Goal: Information Seeking & Learning: Learn about a topic

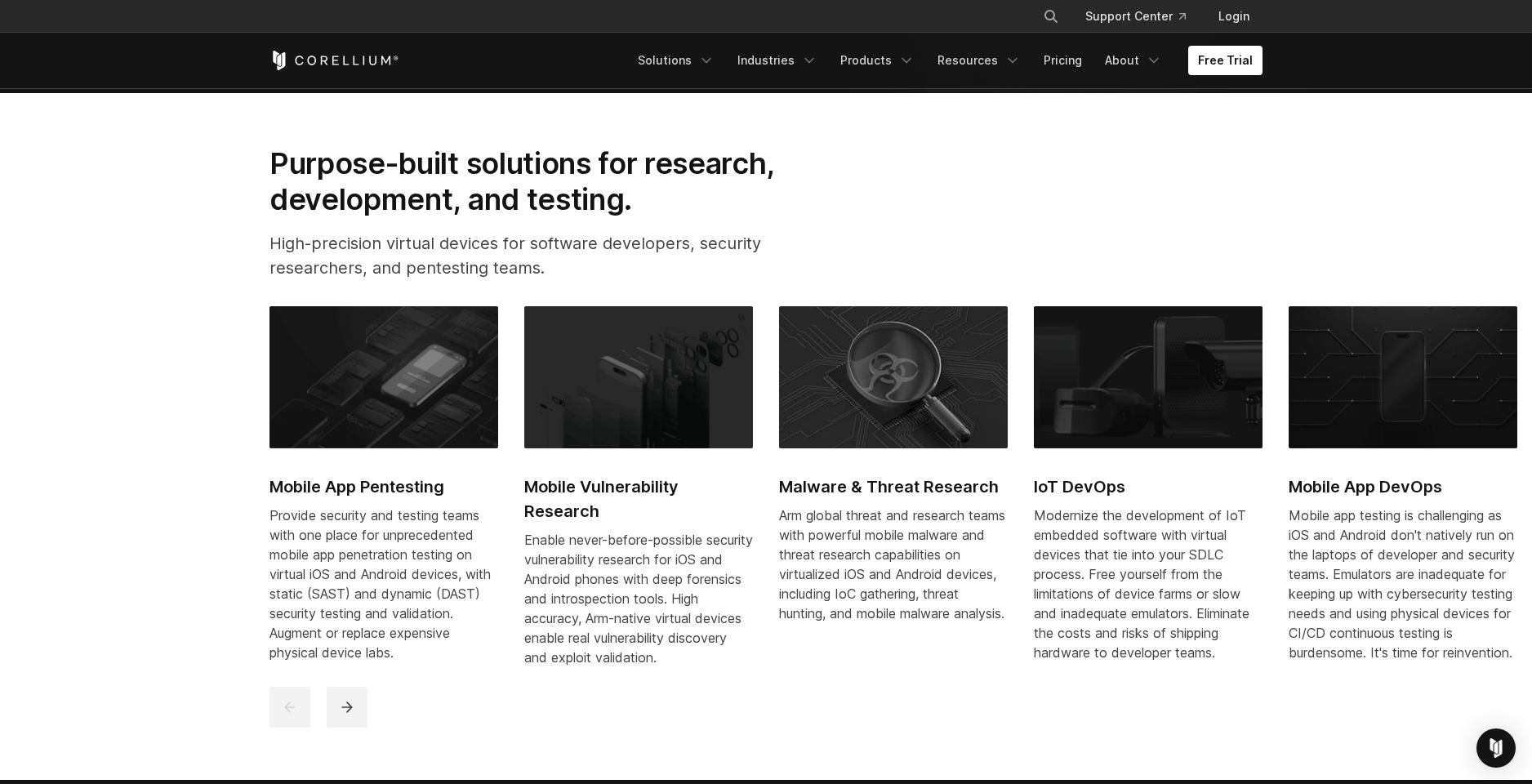
scroll to position [722, 0]
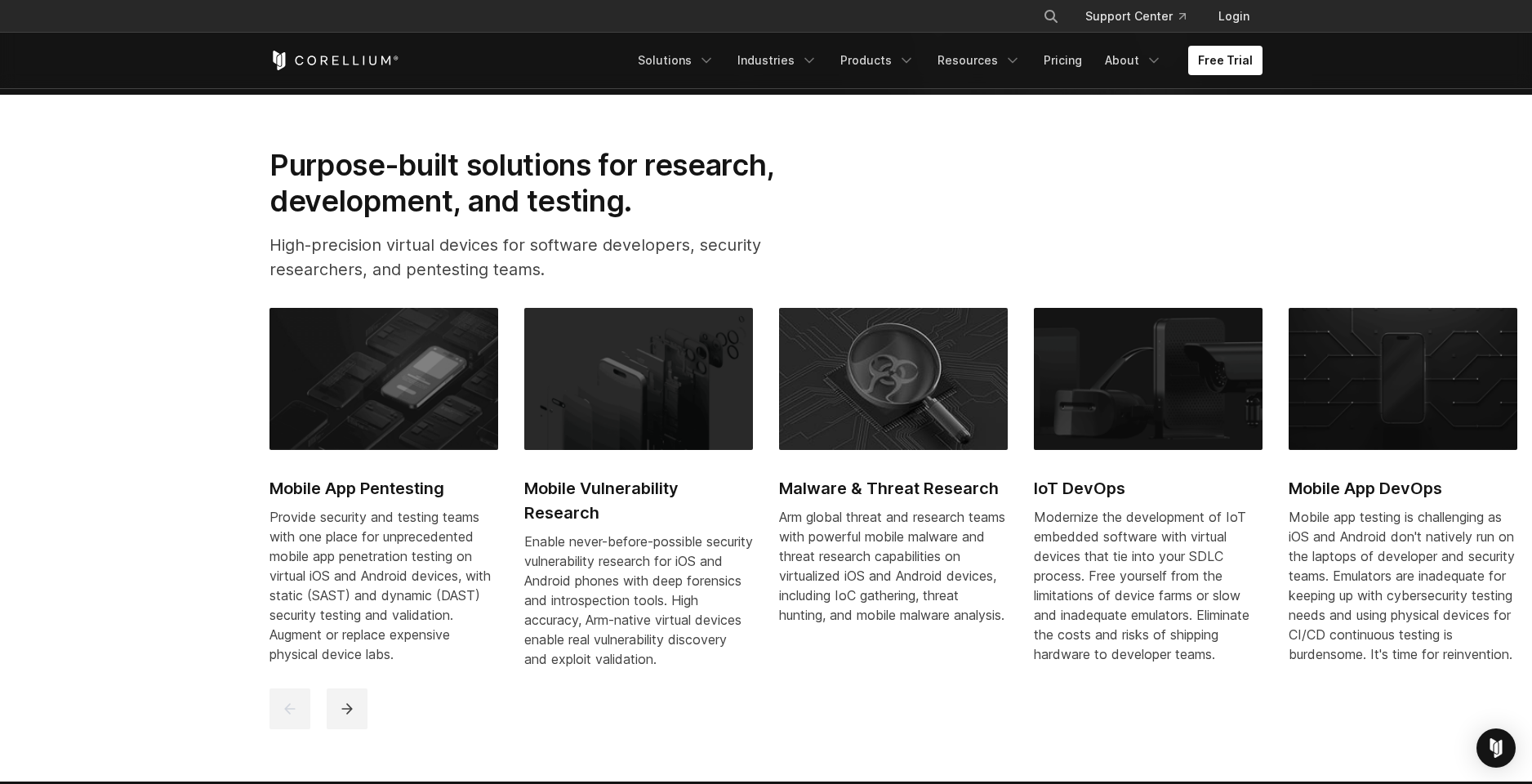
click at [364, 273] on p "High-precision virtual devices for software developers, security researchers, a…" at bounding box center [547, 257] width 557 height 49
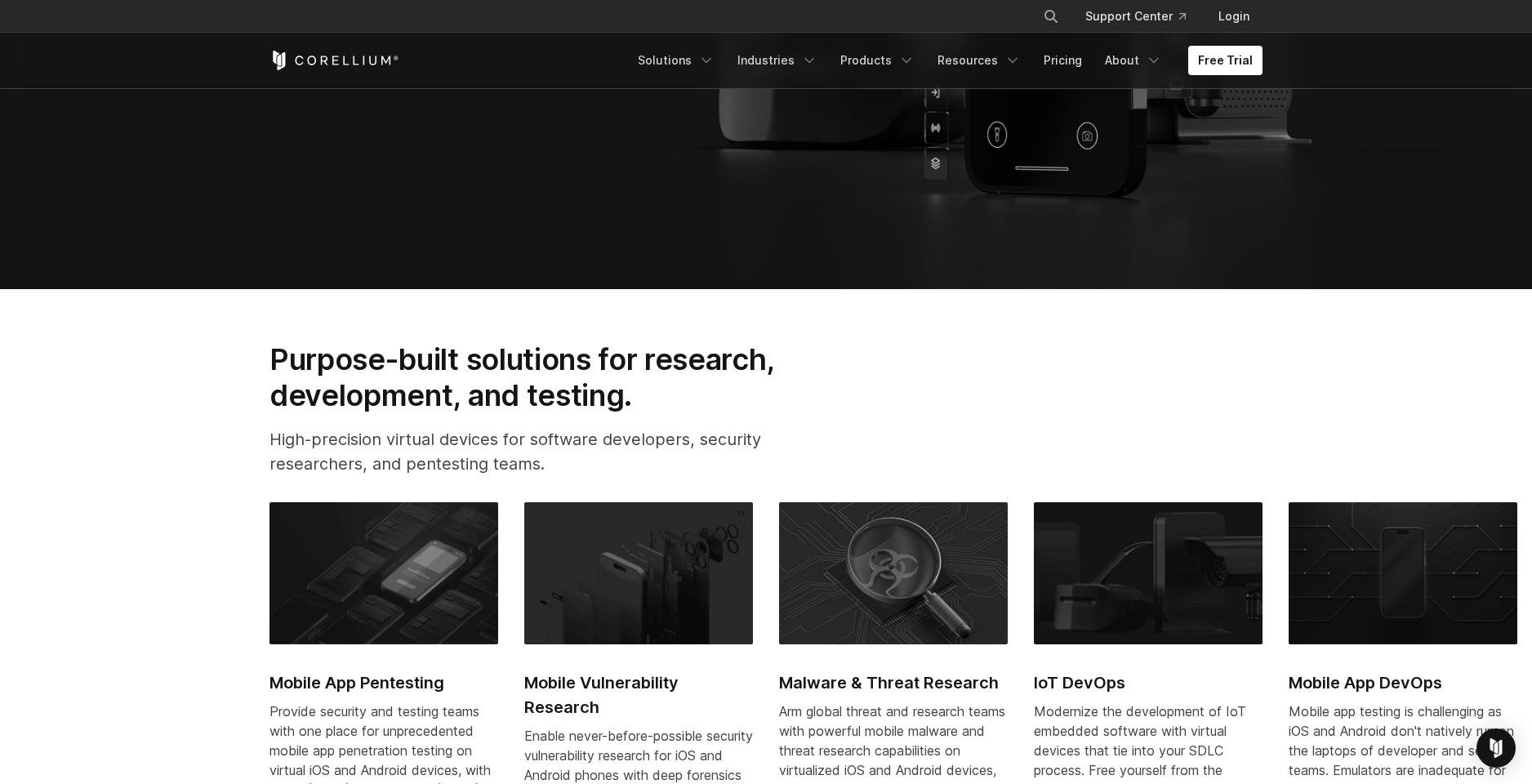
scroll to position [0, 0]
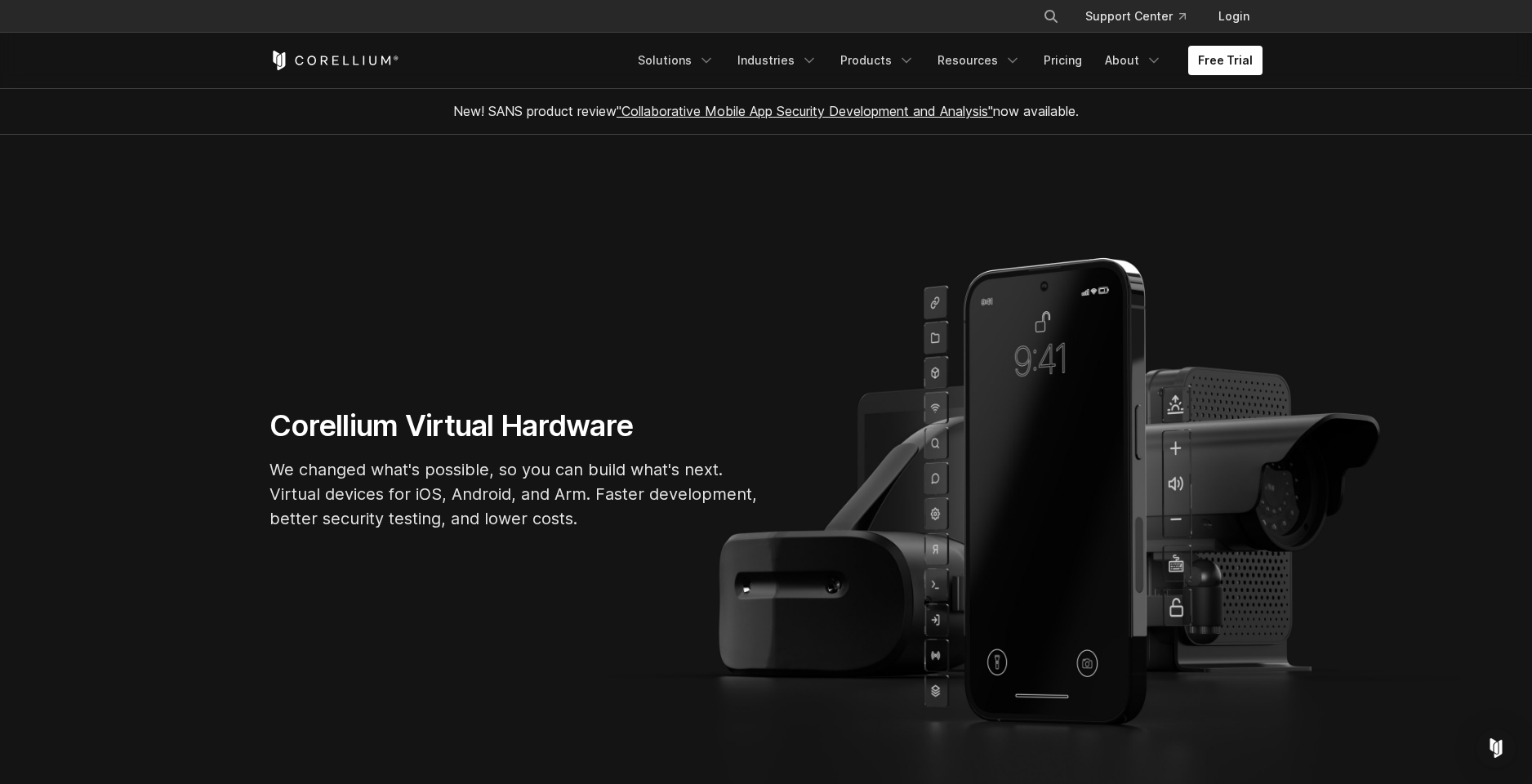
click at [773, 265] on section "Corellium Virtual Hardware We changed what's possible, so you can build what's …" at bounding box center [766, 475] width 1532 height 681
click at [676, 53] on link "Solutions" at bounding box center [676, 60] width 97 height 30
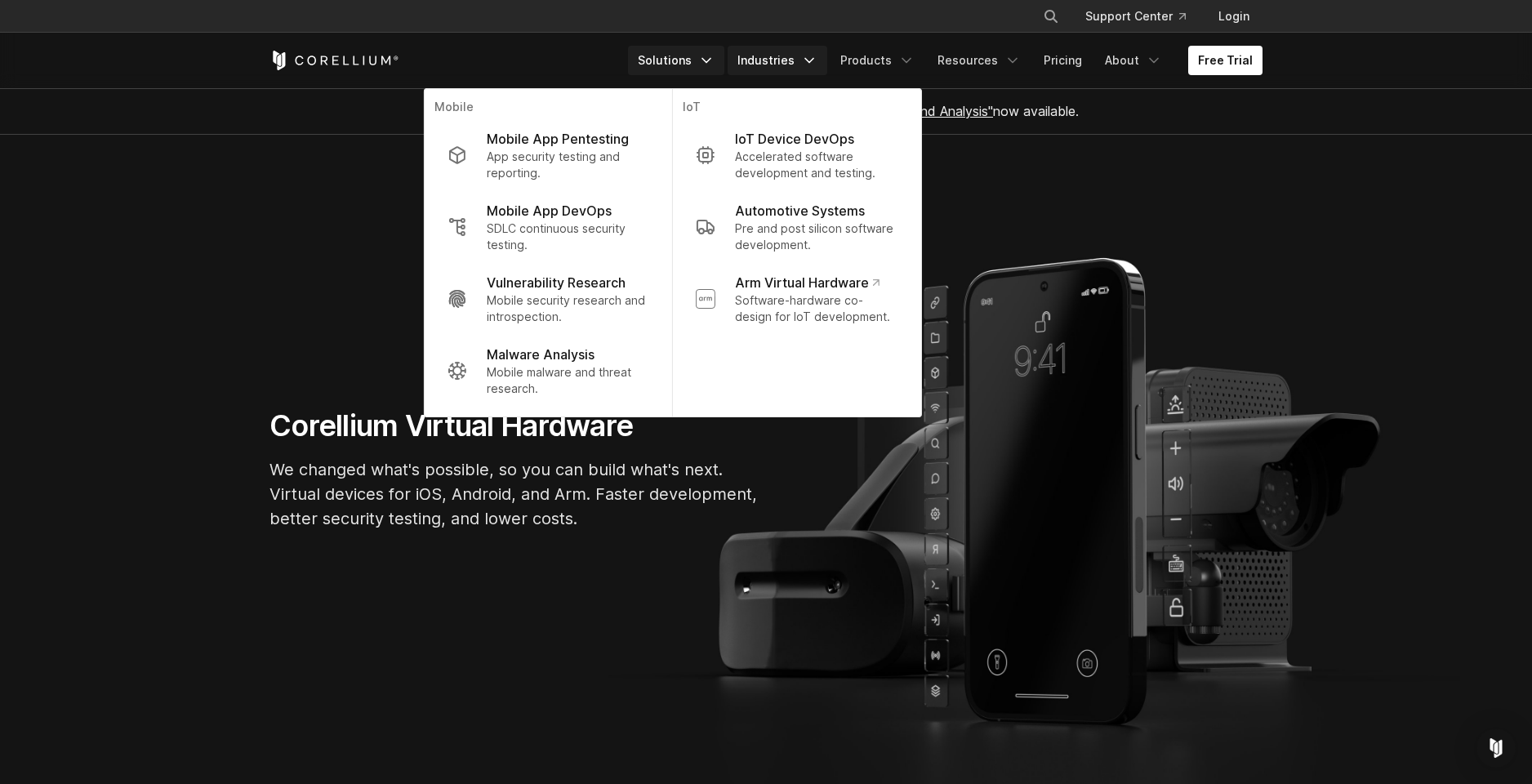
click at [761, 59] on link "Industries" at bounding box center [778, 60] width 100 height 30
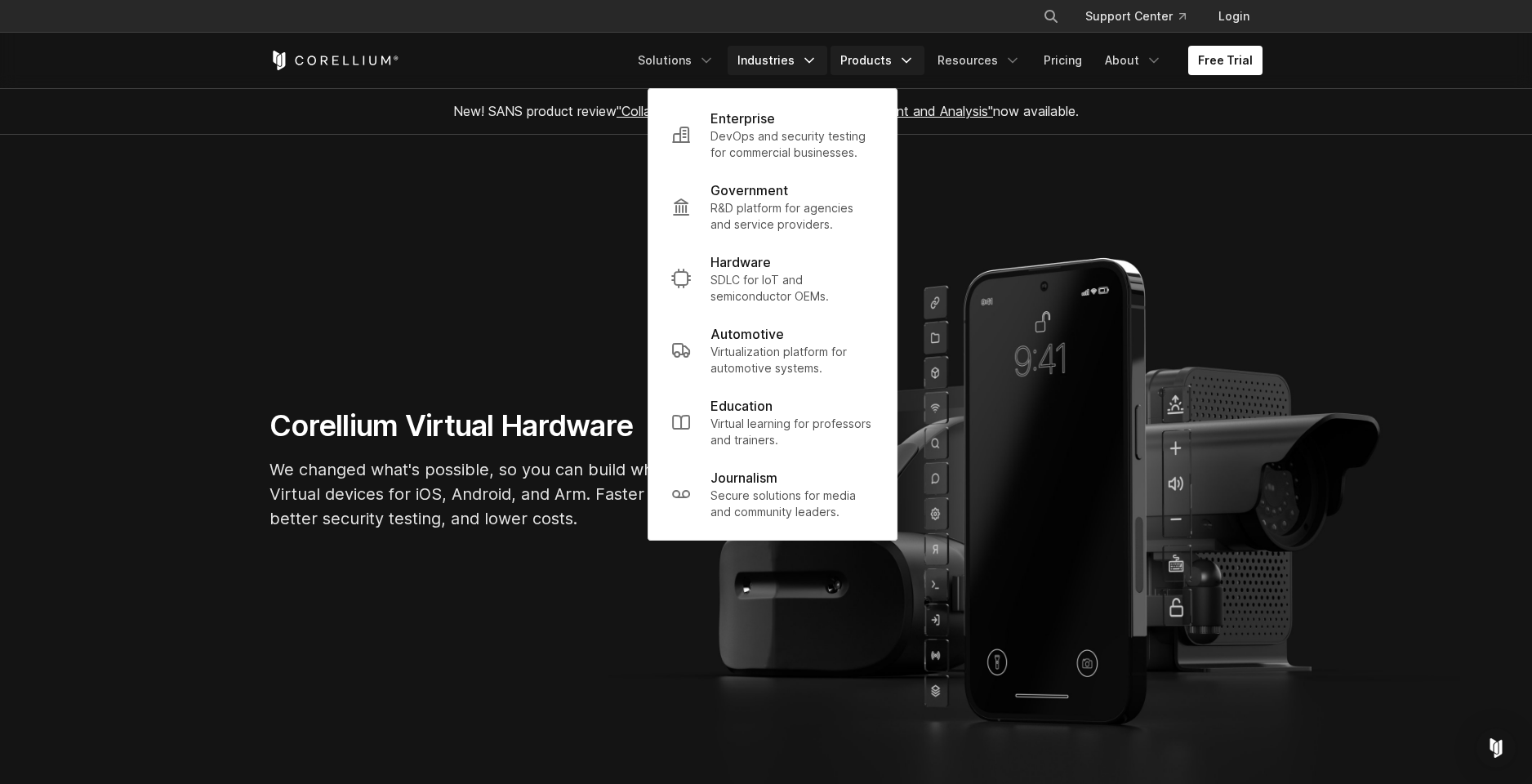
click at [868, 58] on link "Products" at bounding box center [877, 60] width 94 height 30
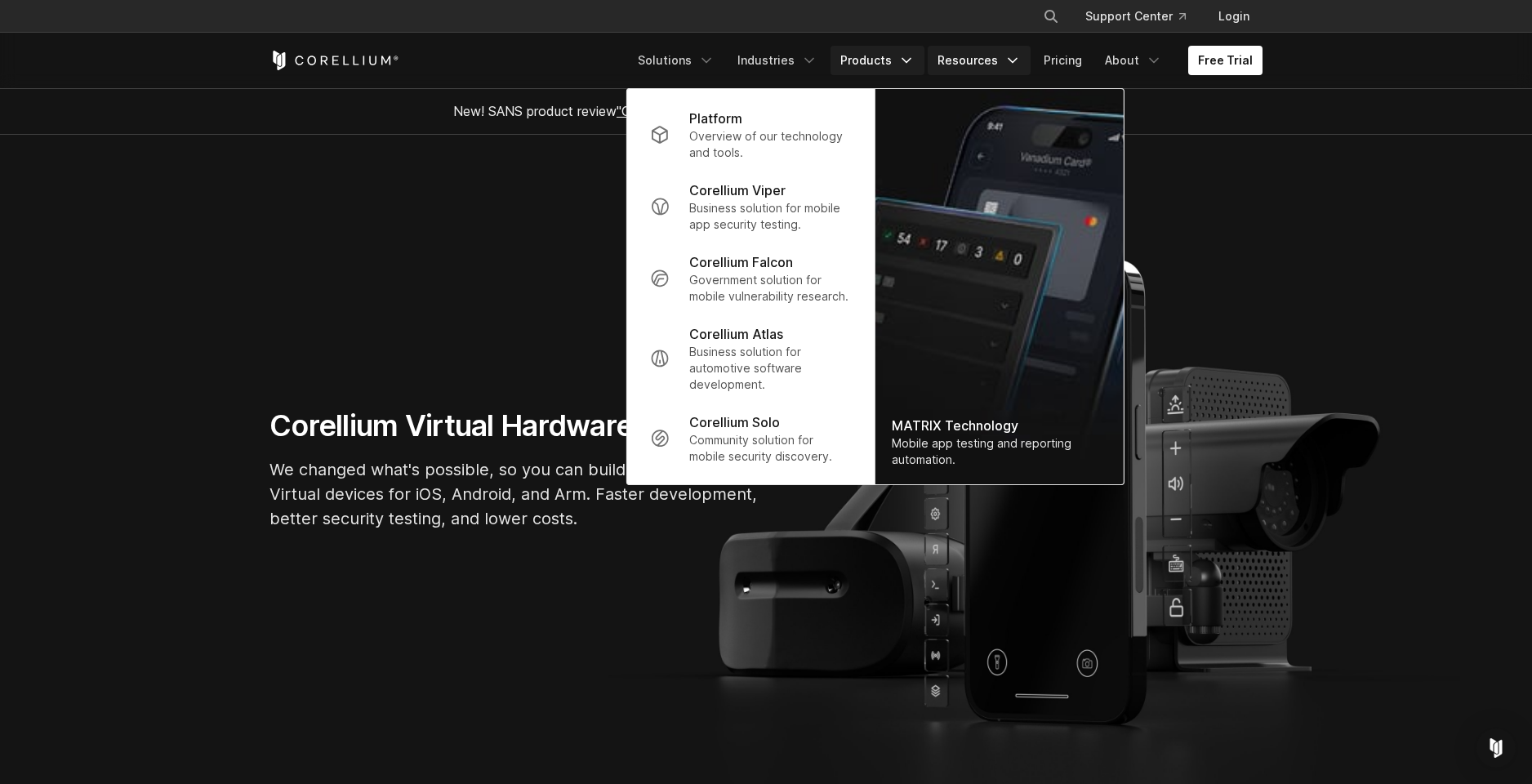
click at [963, 58] on link "Resources" at bounding box center [979, 60] width 103 height 30
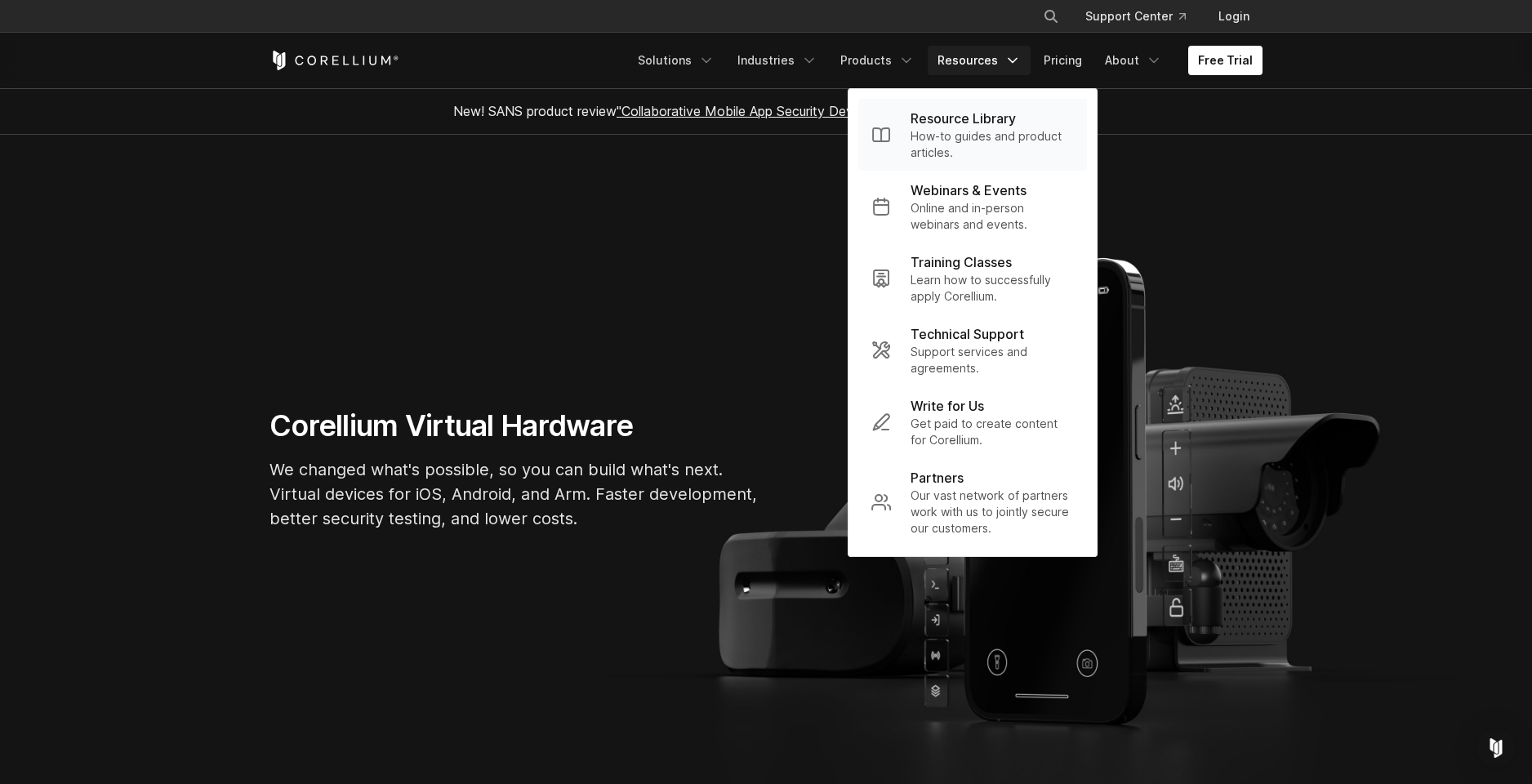
click at [947, 135] on p "How-to guides and product articles." at bounding box center [992, 145] width 163 height 33
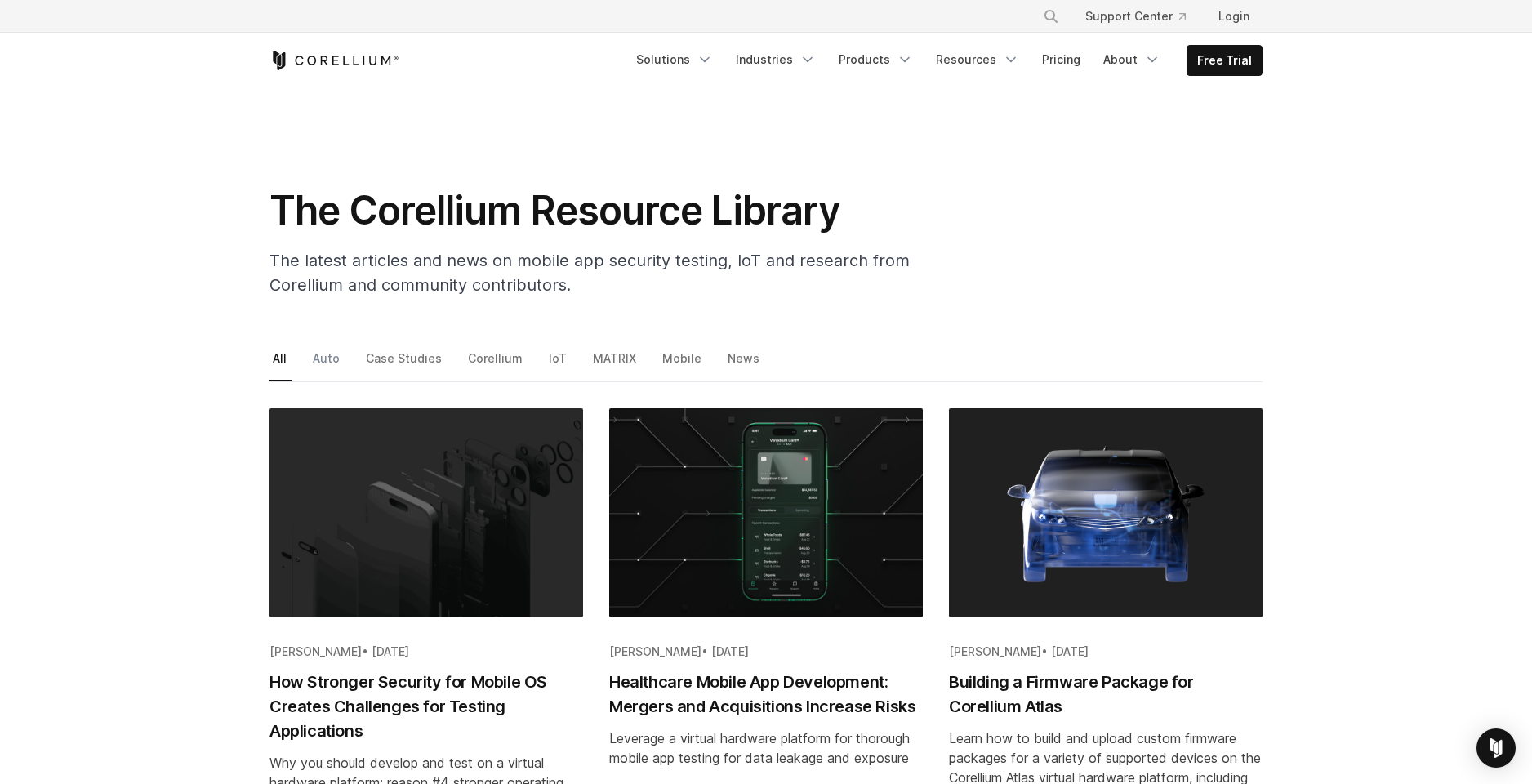
click at [332, 356] on link "Auto" at bounding box center [327, 364] width 35 height 35
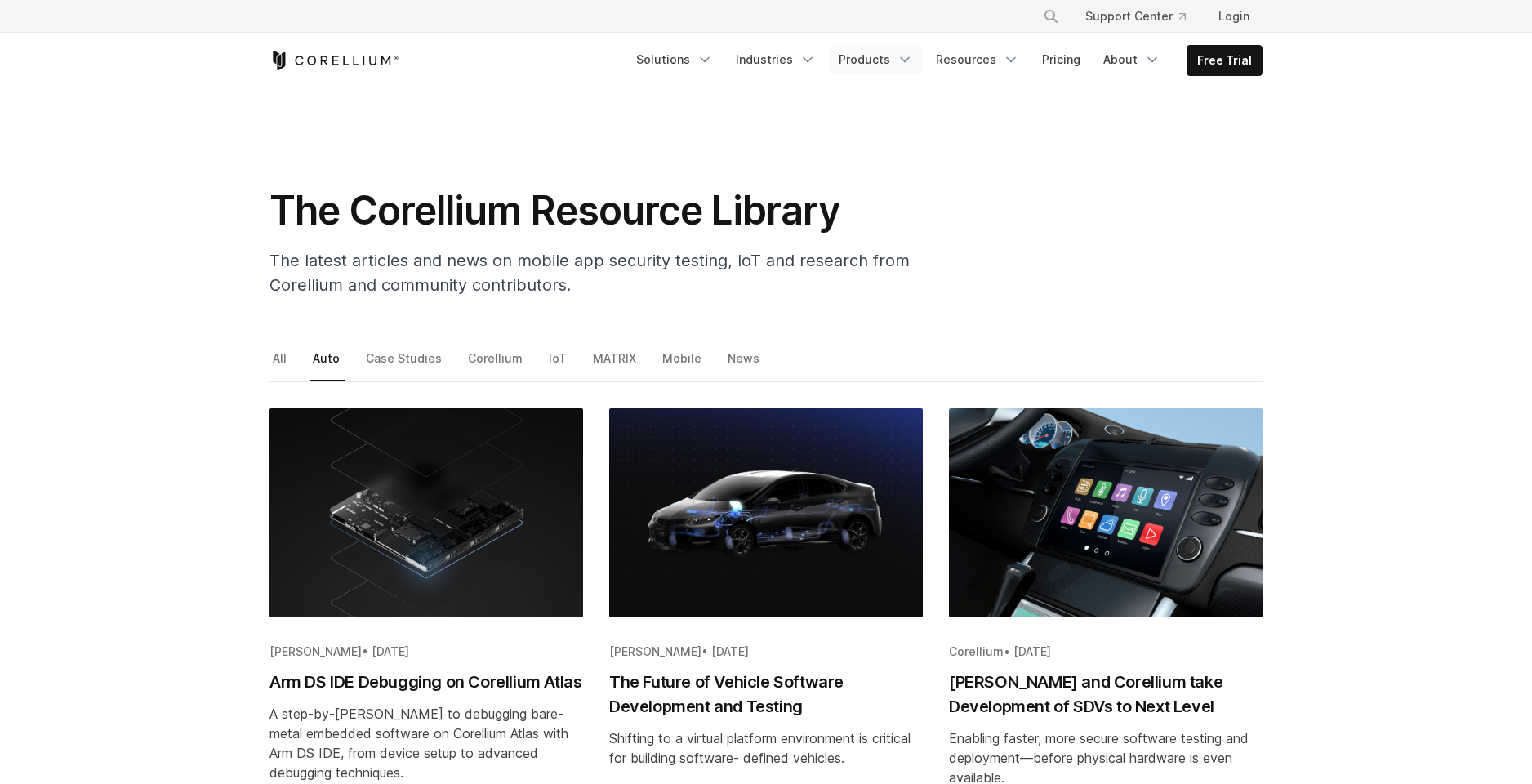
click at [879, 59] on link "Products" at bounding box center [876, 59] width 94 height 30
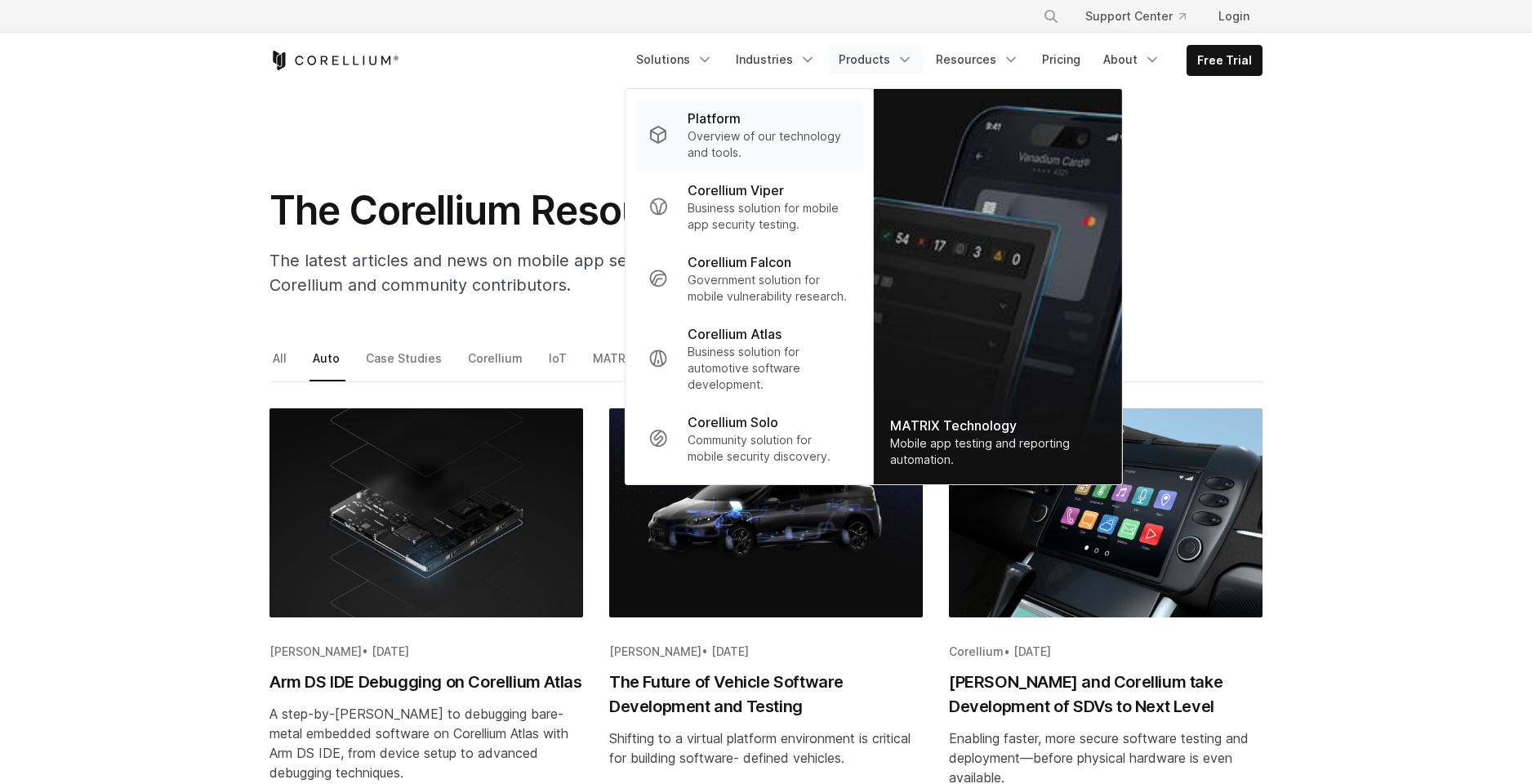
click at [725, 145] on p "Overview of our technology and tools." at bounding box center [769, 145] width 163 height 33
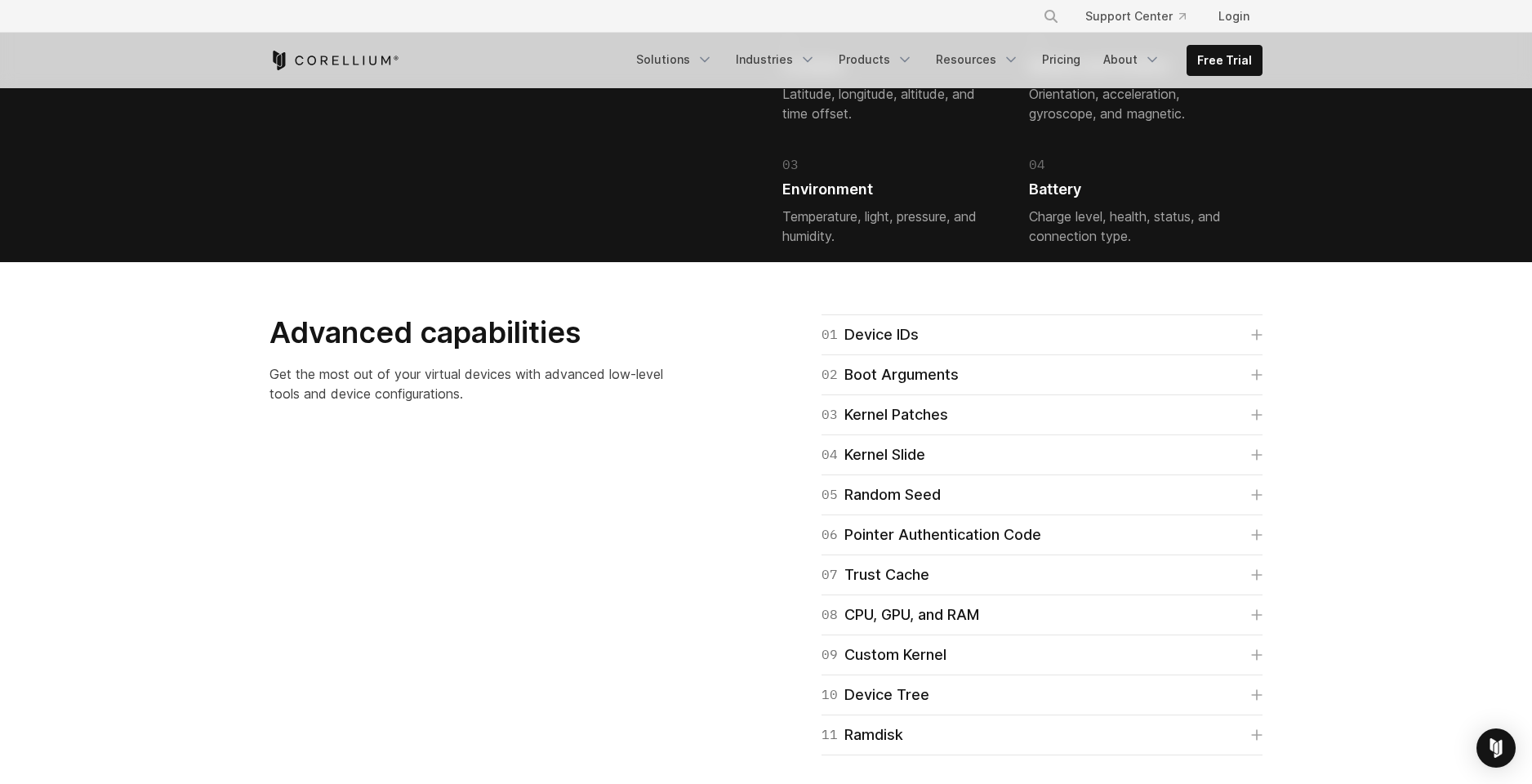
scroll to position [3875, 0]
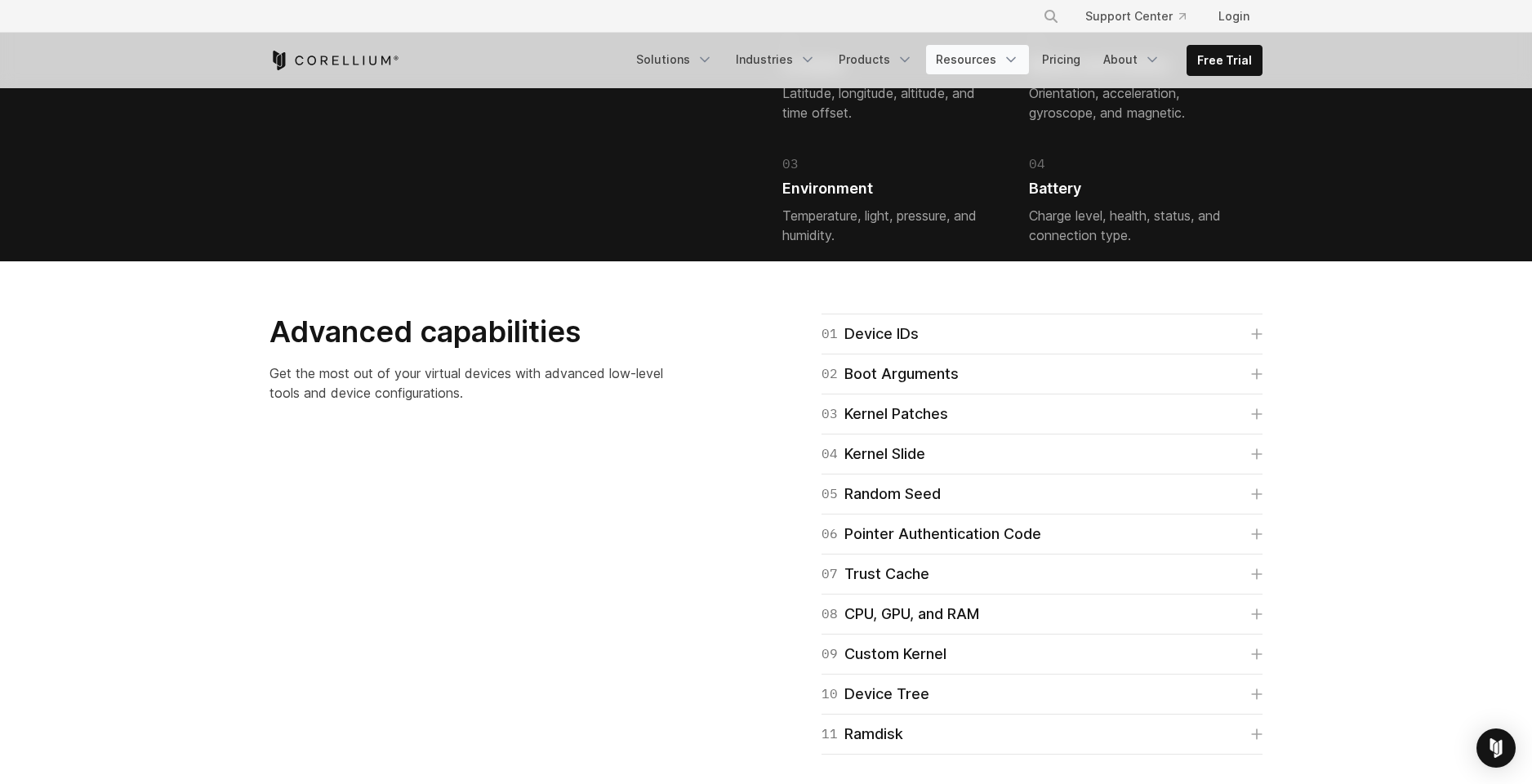
click at [967, 58] on link "Resources" at bounding box center [977, 59] width 103 height 30
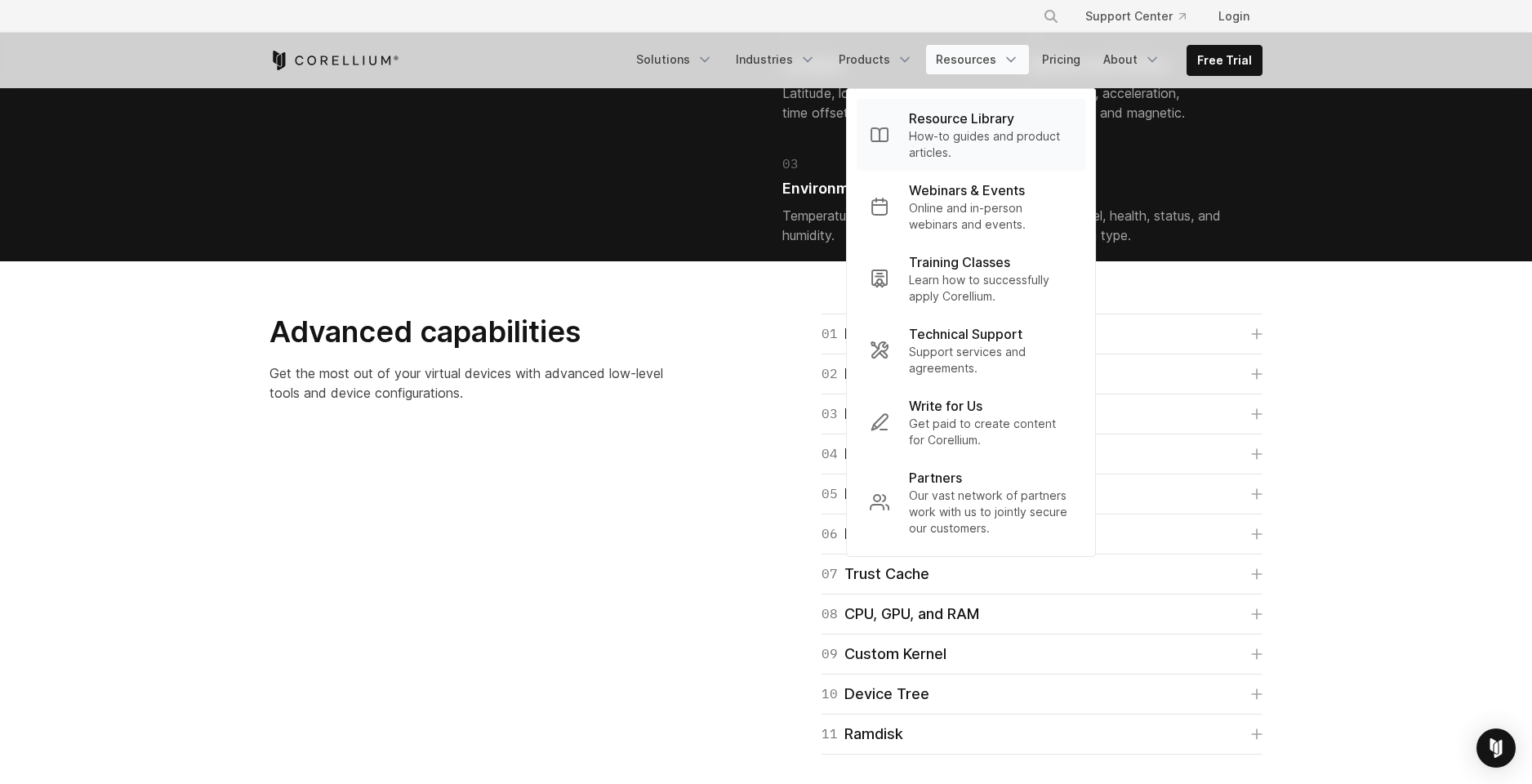
click at [966, 141] on p "How-to guides and product articles." at bounding box center [990, 145] width 163 height 33
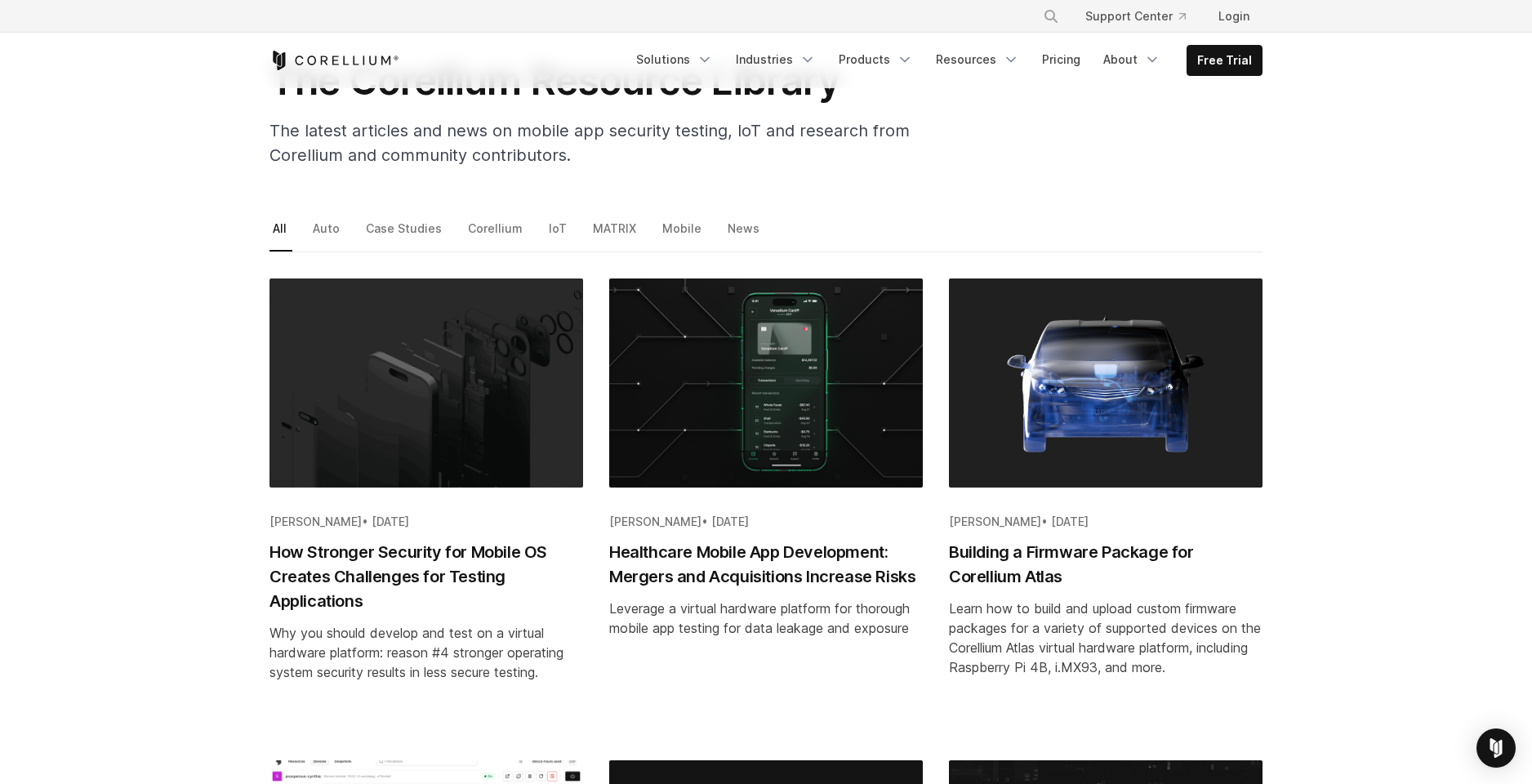
scroll to position [96, 0]
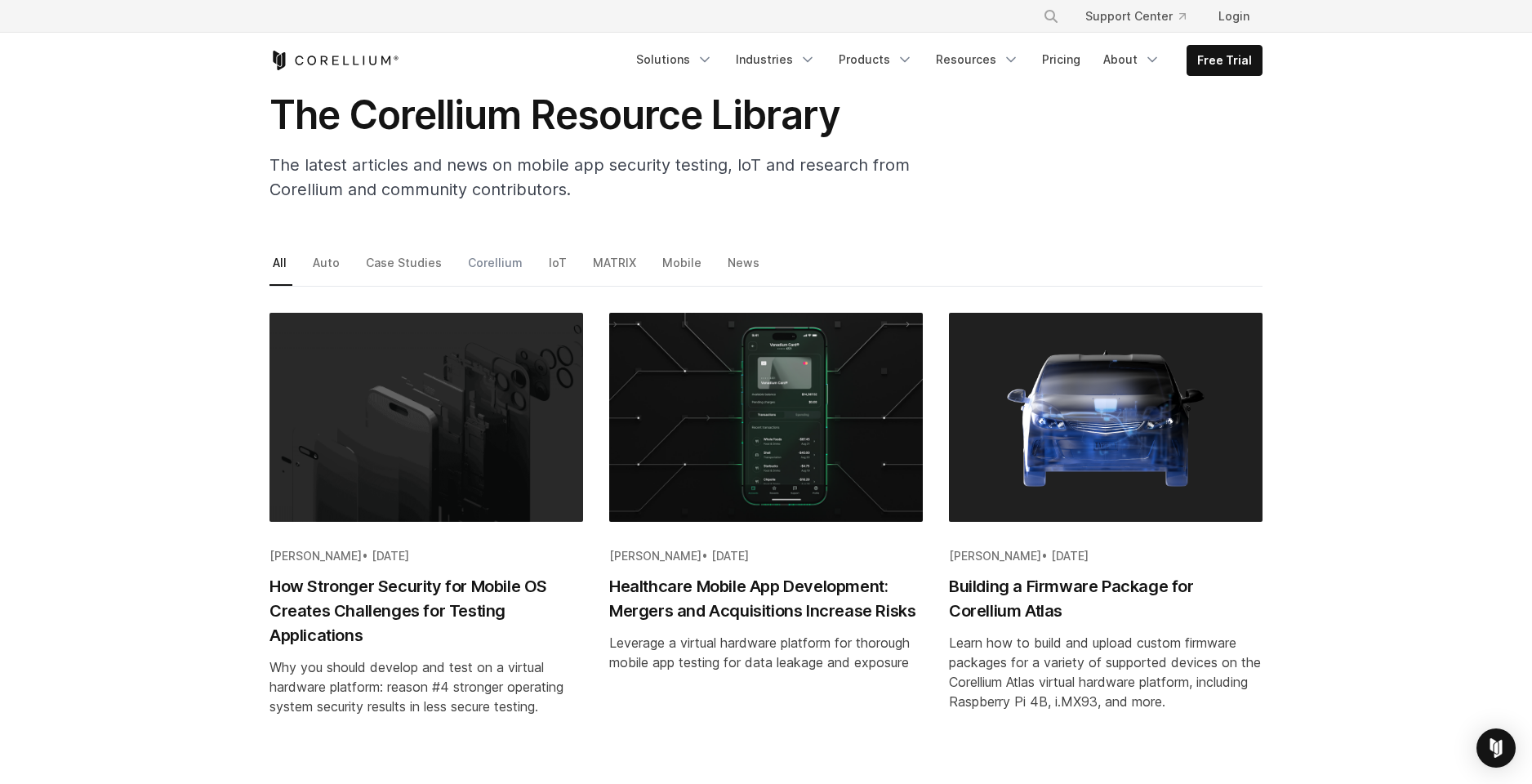
click at [484, 260] on link "Corellium" at bounding box center [497, 268] width 63 height 35
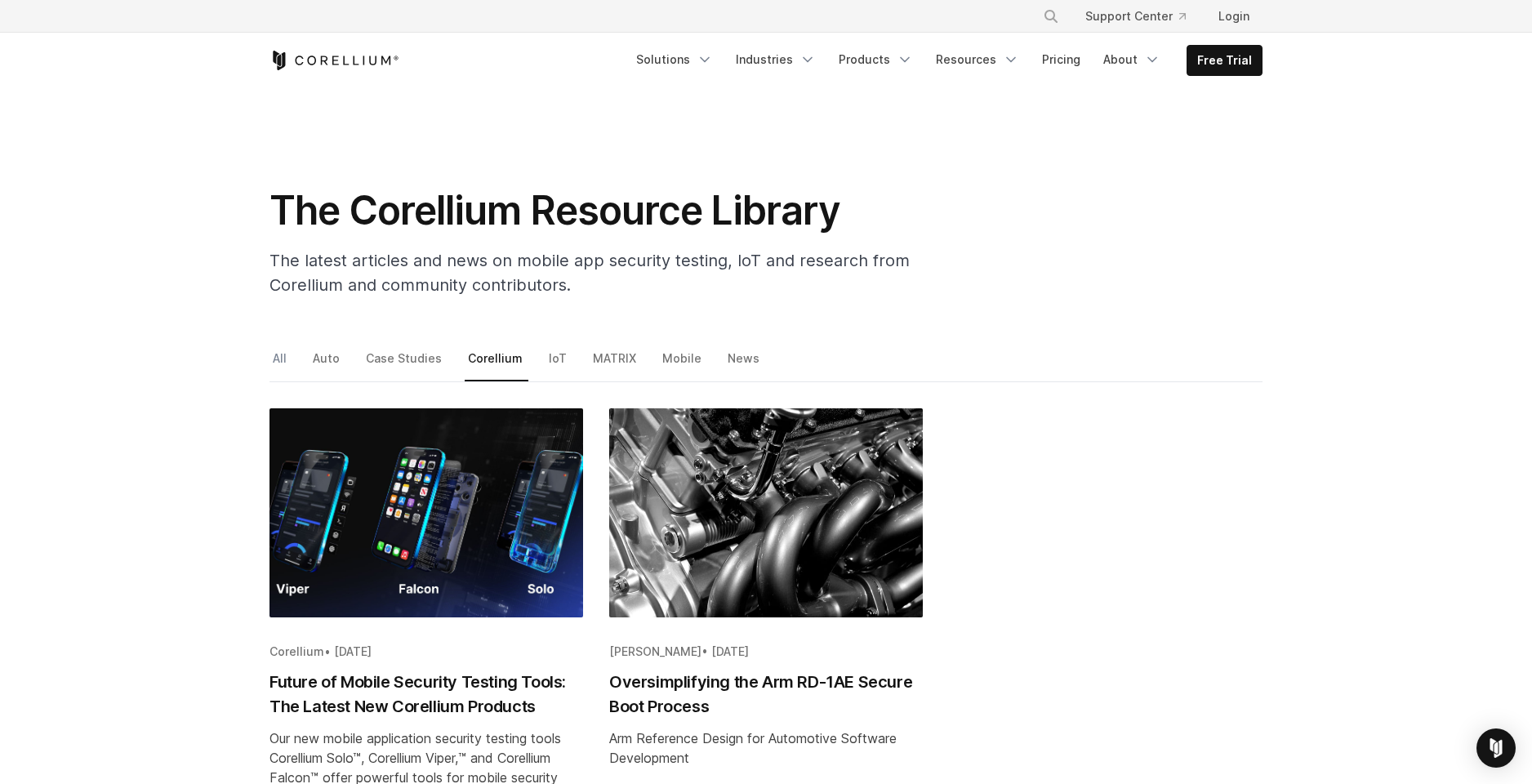
click at [273, 354] on link "All" at bounding box center [281, 364] width 23 height 35
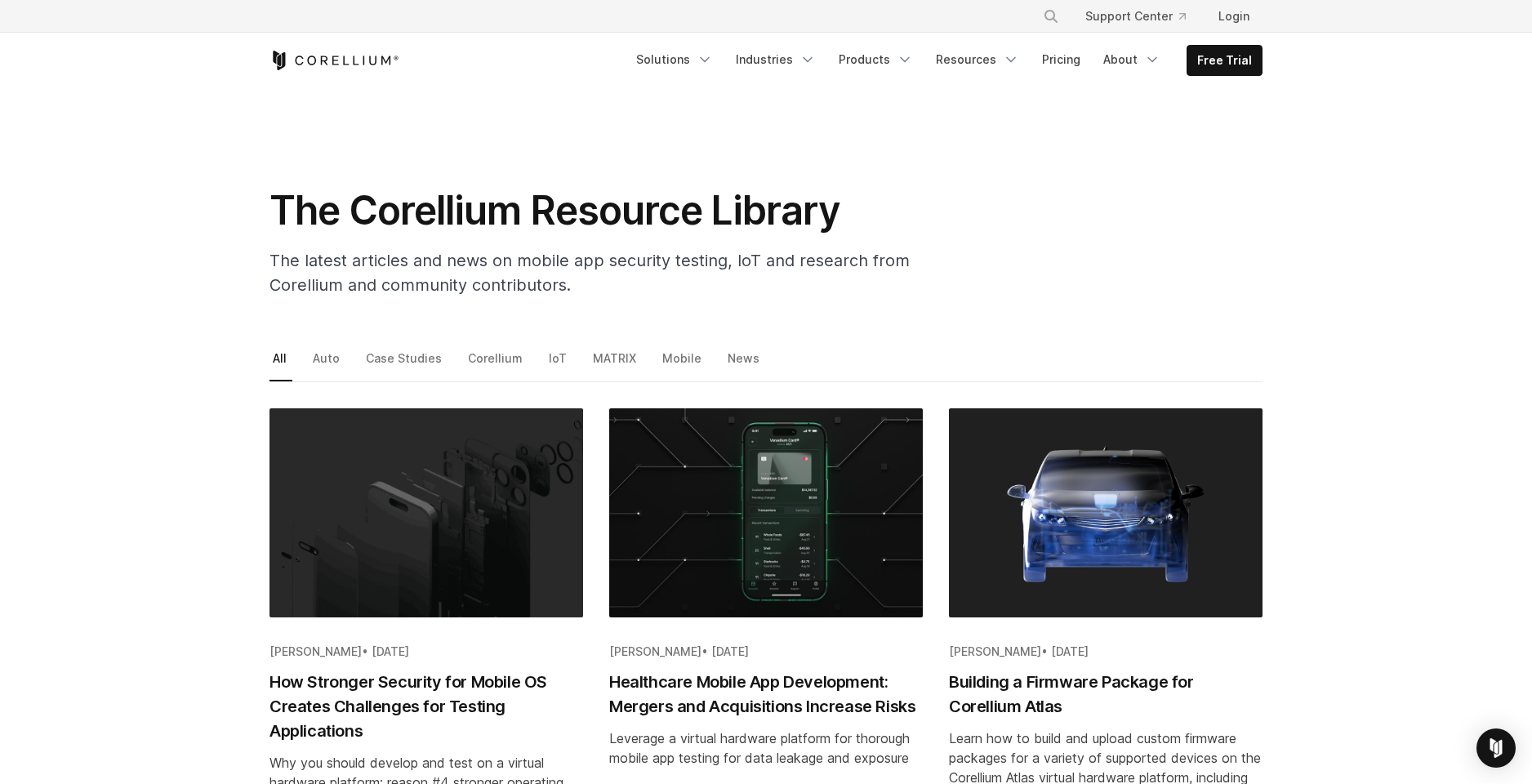
click at [1051, 115] on section "The Corellium Resource Library The latest articles and news on mobile app secur…" at bounding box center [766, 199] width 1532 height 222
click at [1001, 61] on link "Resources" at bounding box center [977, 59] width 103 height 30
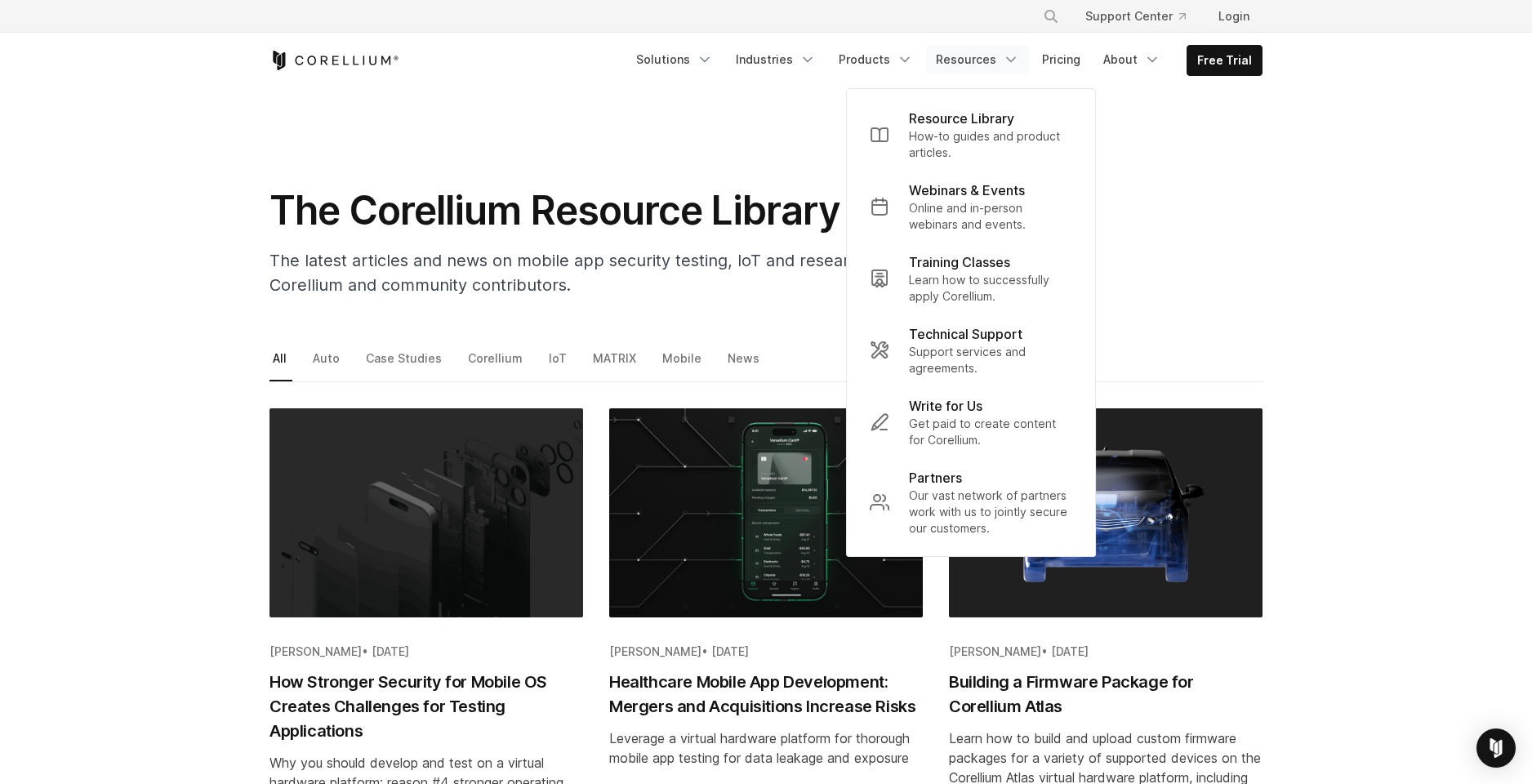
click at [791, 156] on section "The Corellium Resource Library The latest articles and news on mobile app secur…" at bounding box center [766, 199] width 1532 height 222
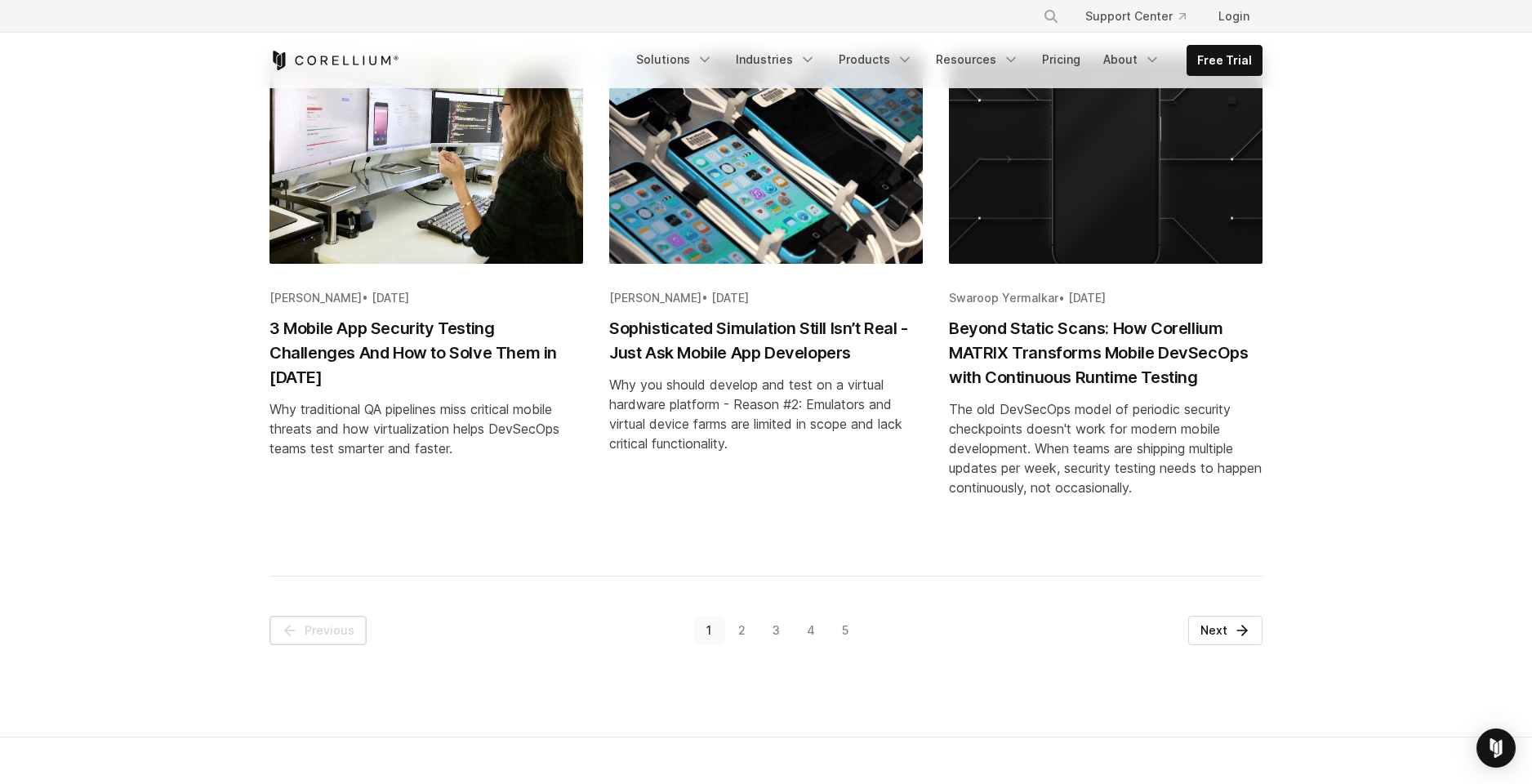
scroll to position [1975, 0]
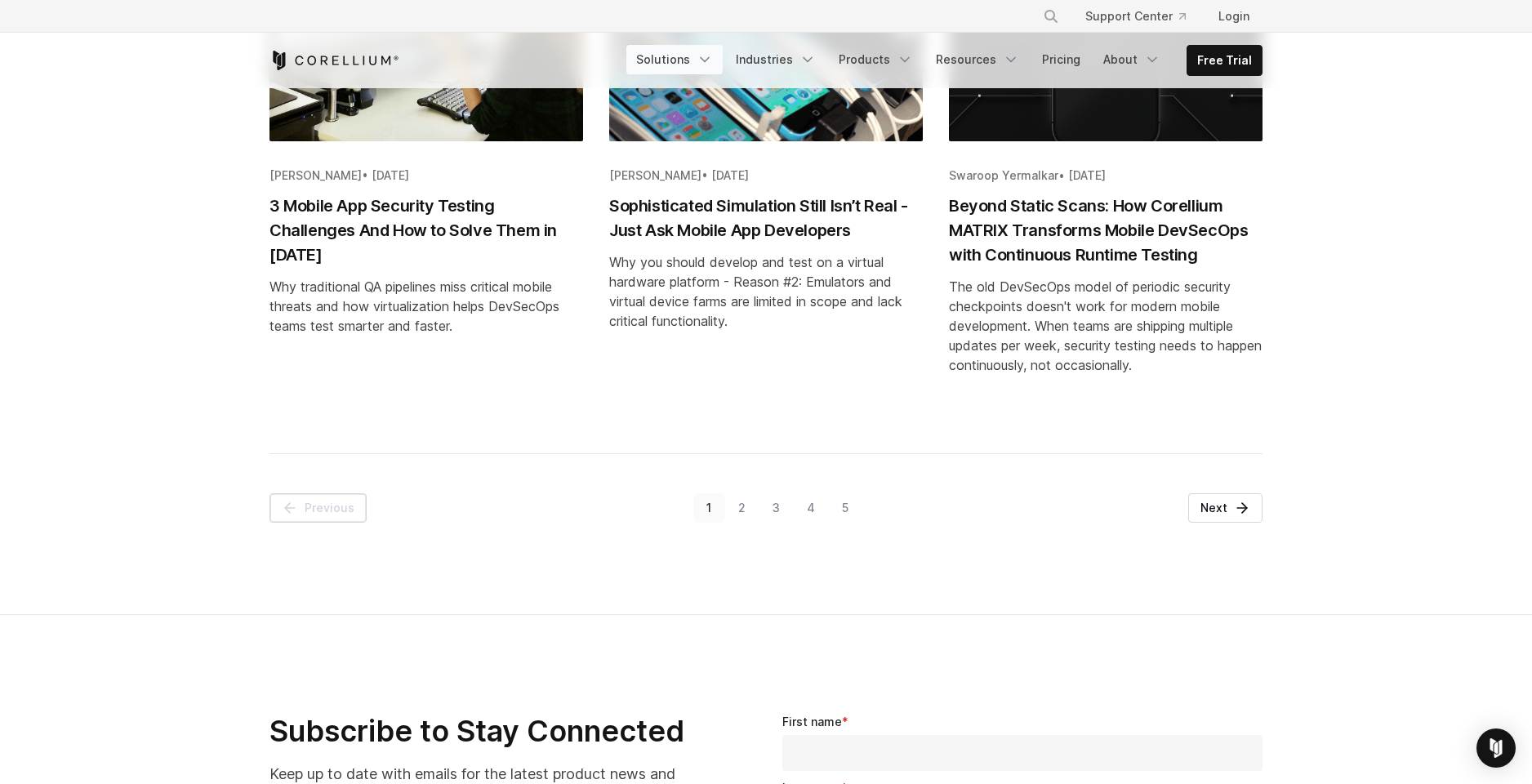
click at [712, 61] on icon "Navigation Menu" at bounding box center [705, 59] width 16 height 16
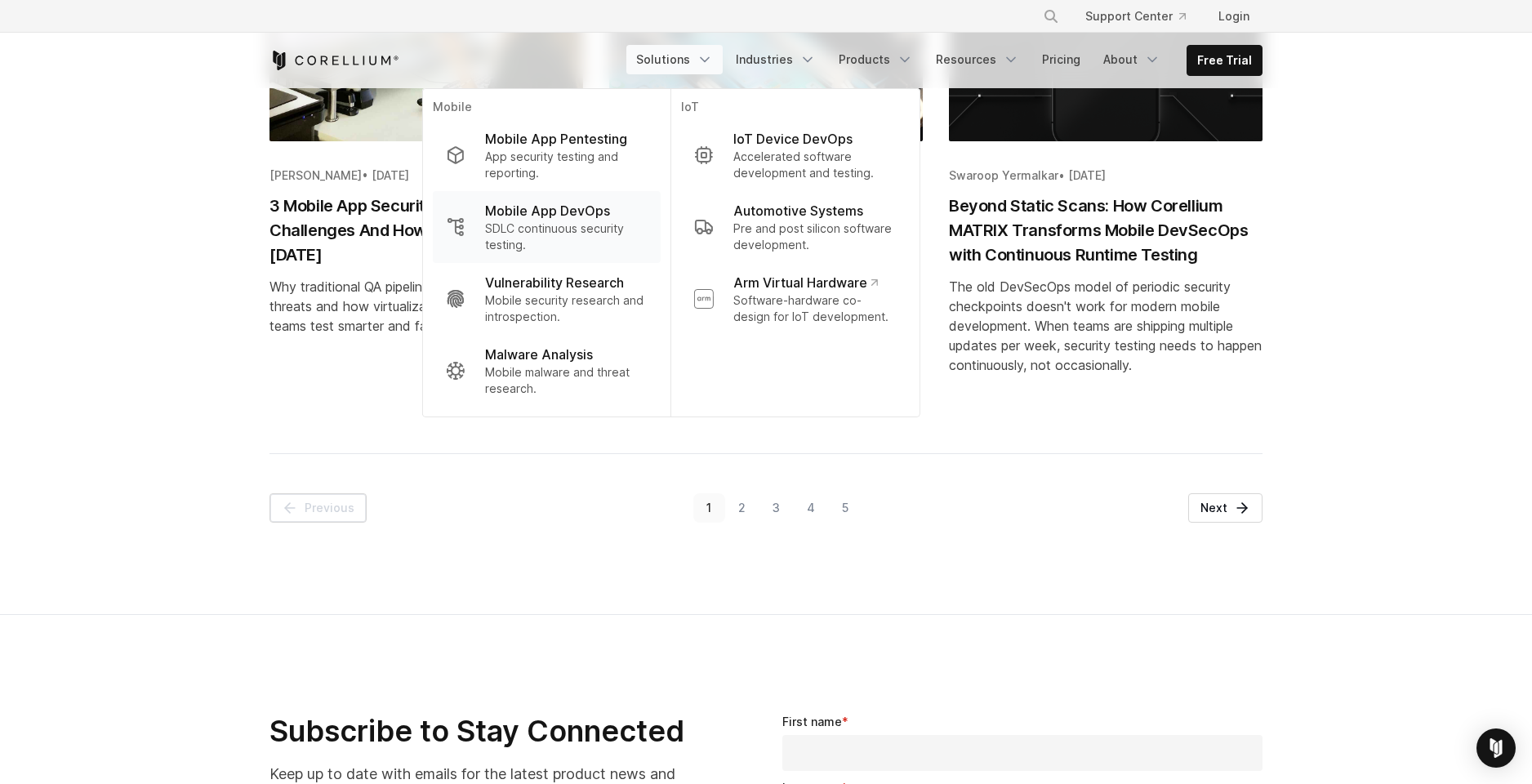
click at [605, 212] on p "Mobile App DevOps" at bounding box center [547, 211] width 125 height 19
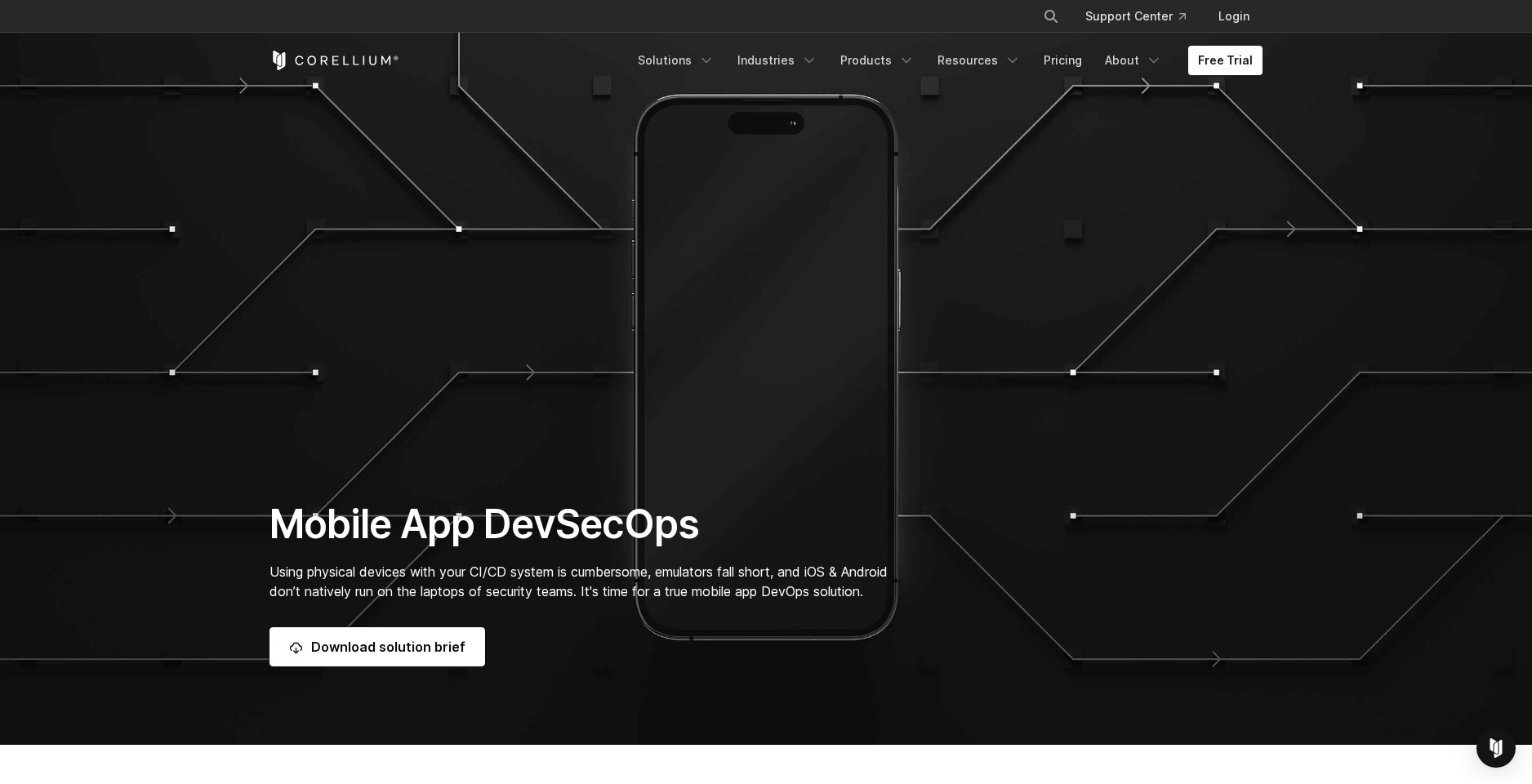
drag, startPoint x: 1252, startPoint y: 215, endPoint x: 1241, endPoint y: 118, distance: 97.6
click at [1252, 214] on section "Mobile App DevSecOps Using physical devices with your CI/CD system is cumbersom…" at bounding box center [766, 372] width 1532 height 745
click at [1229, 66] on link "Free Trial" at bounding box center [1226, 60] width 75 height 30
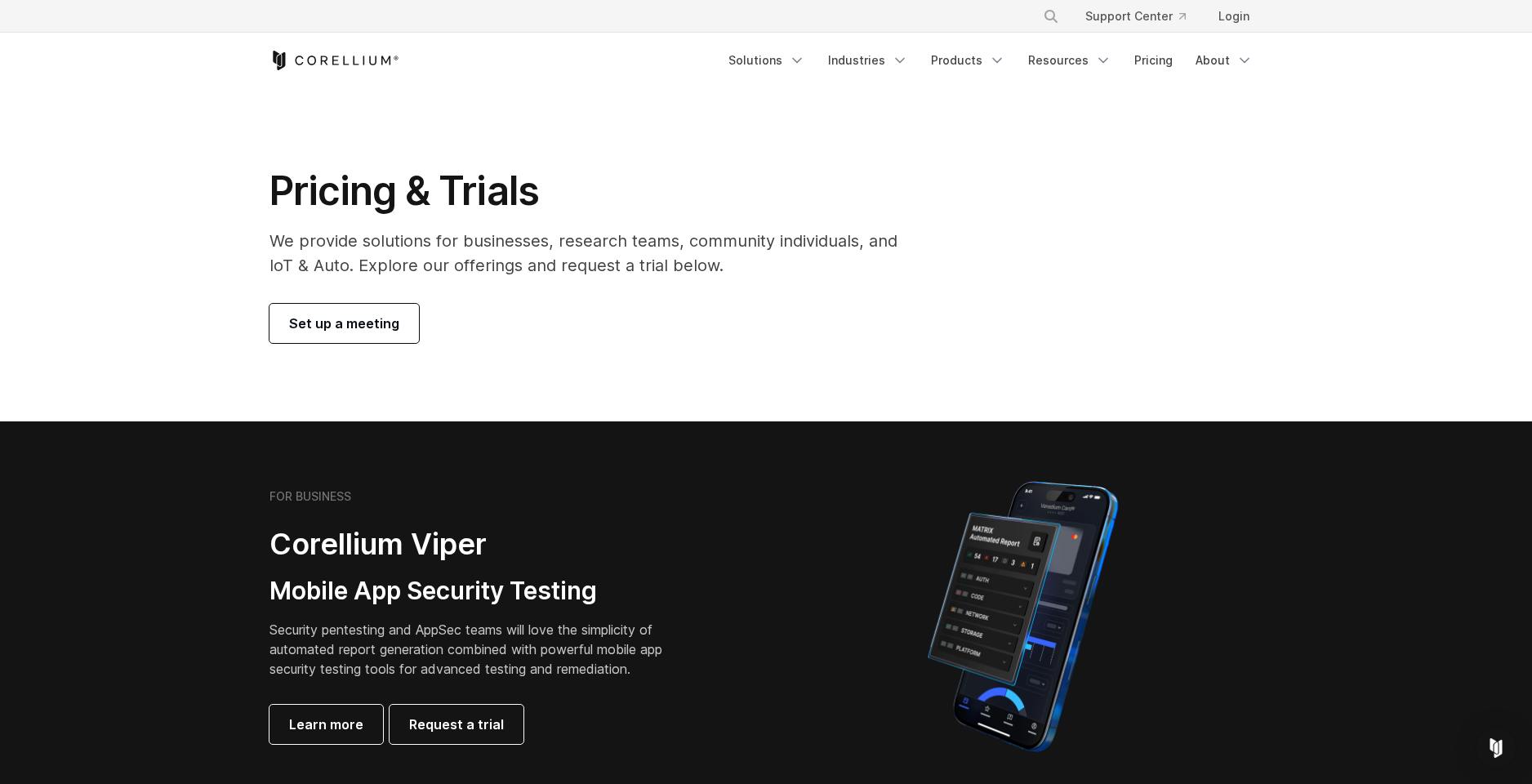
click at [377, 316] on span "Set up a meeting" at bounding box center [344, 323] width 110 height 19
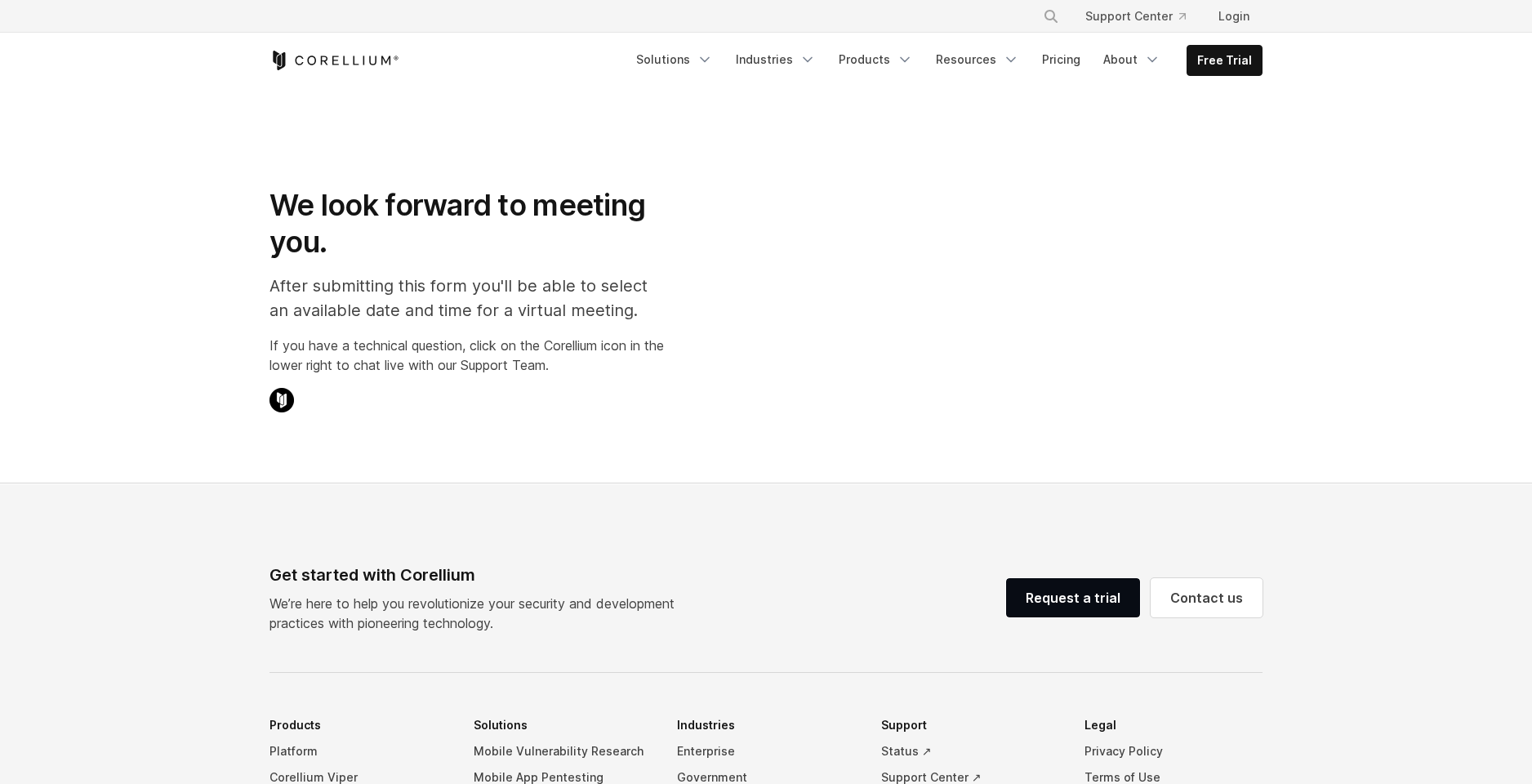
select select "**"
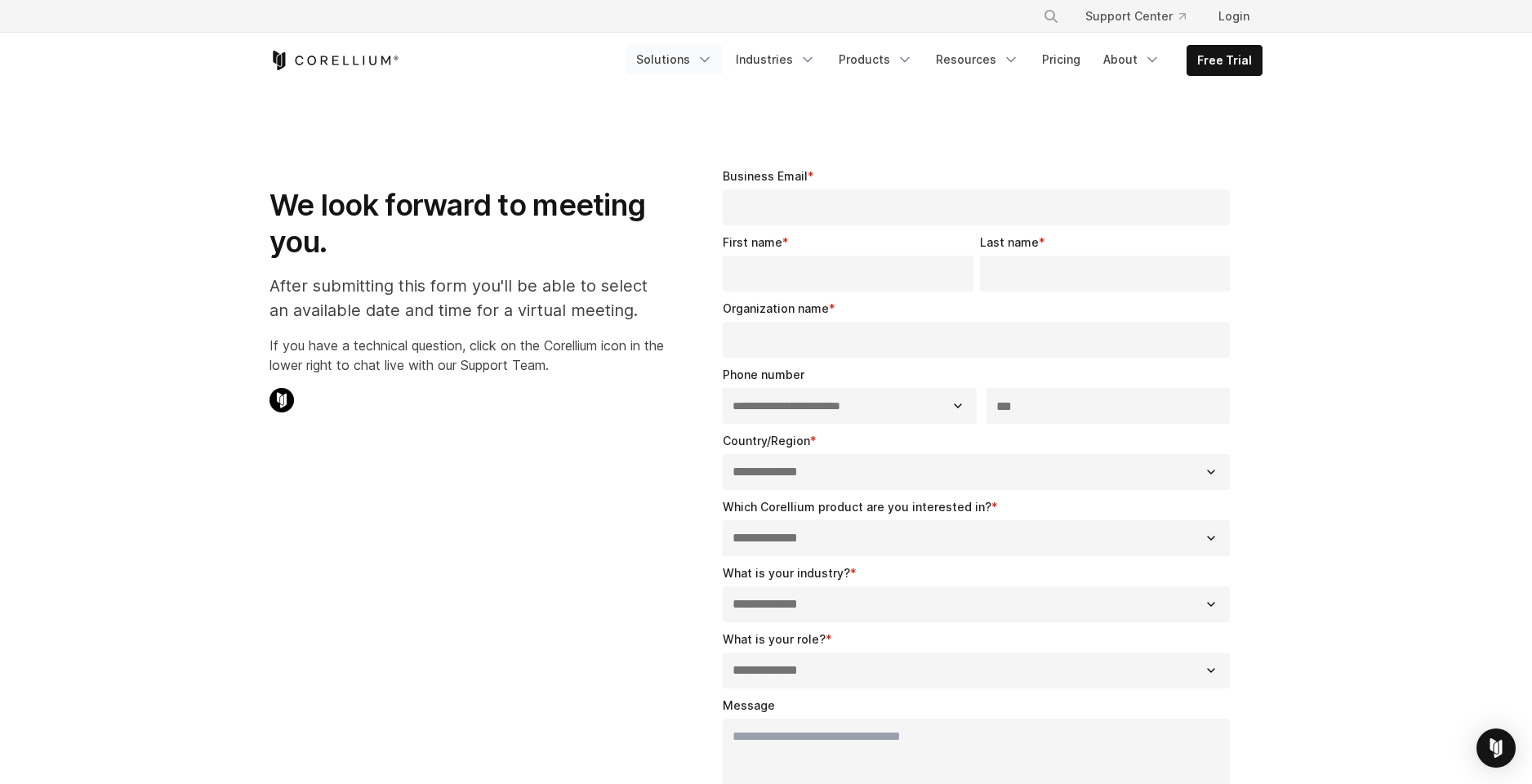
click at [675, 62] on link "Solutions" at bounding box center [674, 59] width 97 height 30
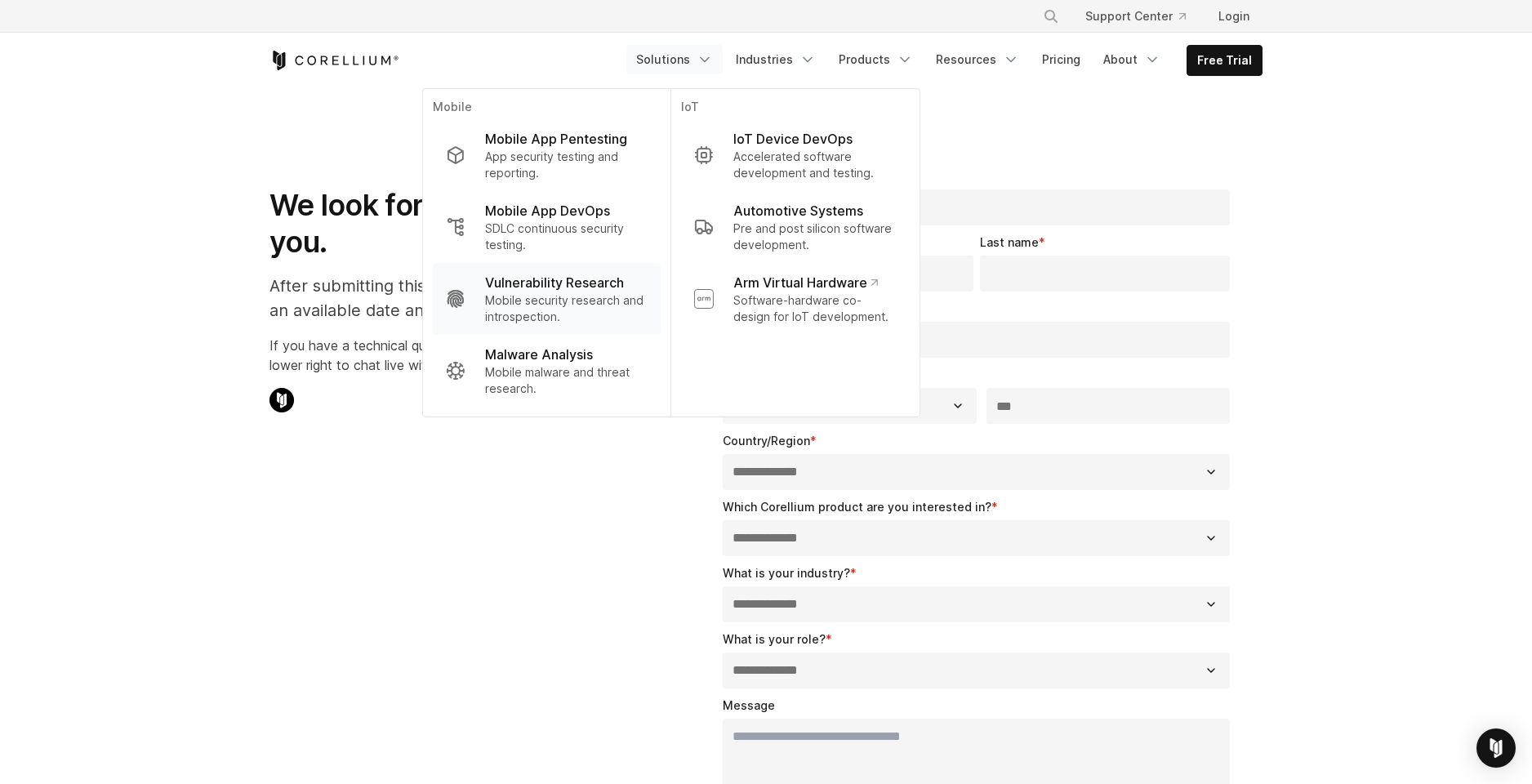
click at [538, 296] on p "Mobile security research and introspection." at bounding box center [567, 309] width 163 height 33
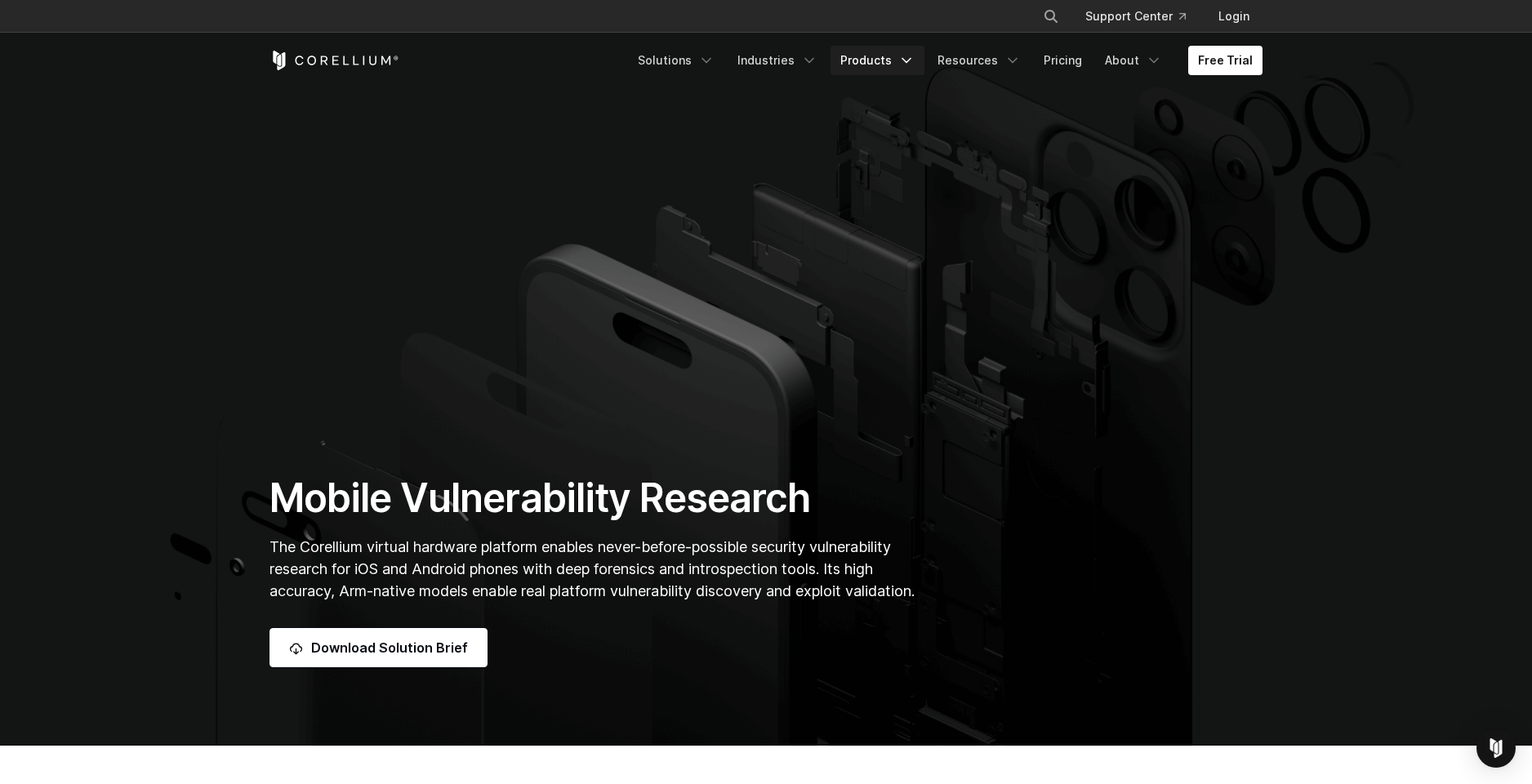
click at [892, 59] on link "Products" at bounding box center [877, 60] width 94 height 30
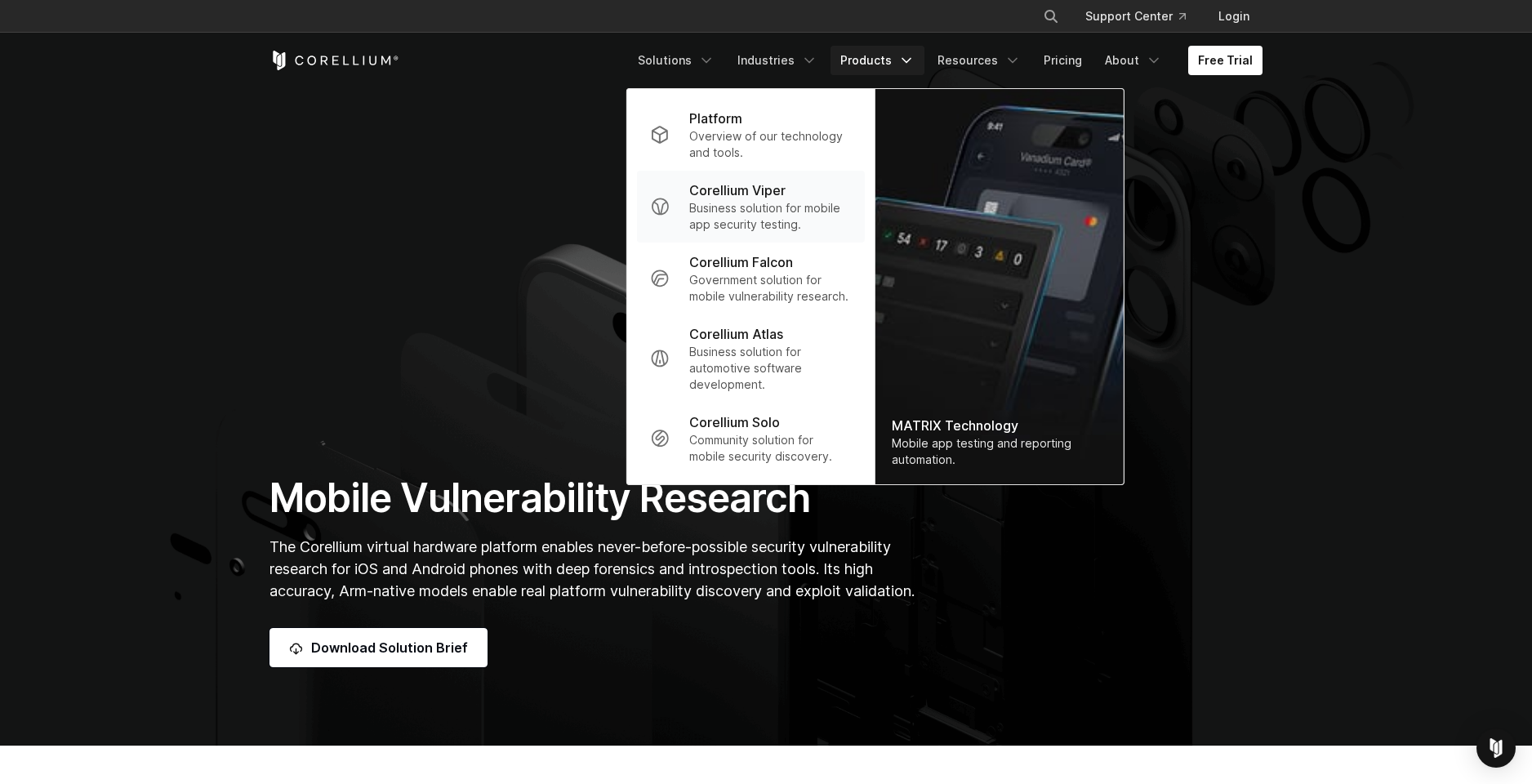
click at [793, 216] on p "Business solution for mobile app security testing." at bounding box center [771, 217] width 163 height 33
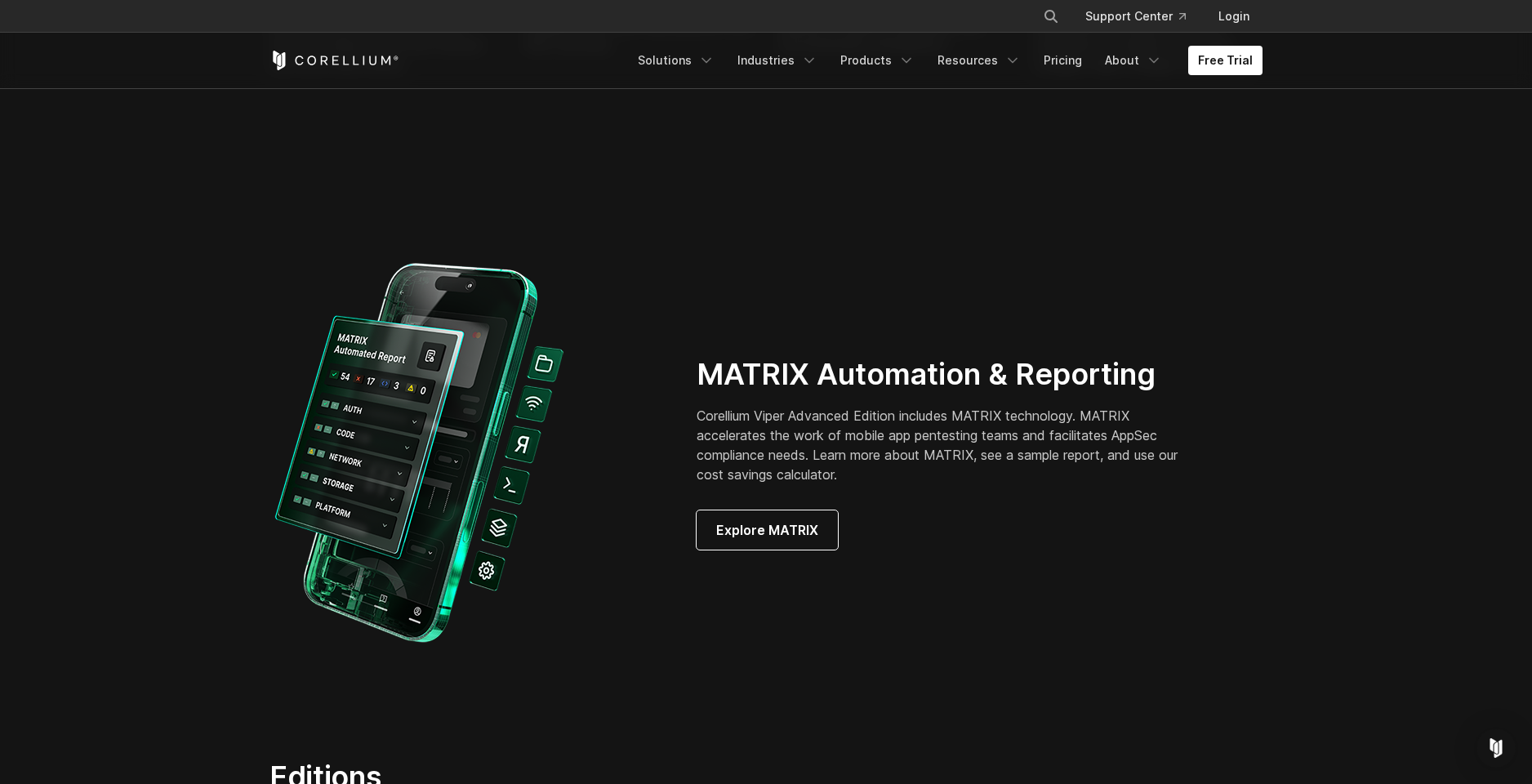
scroll to position [1365, 0]
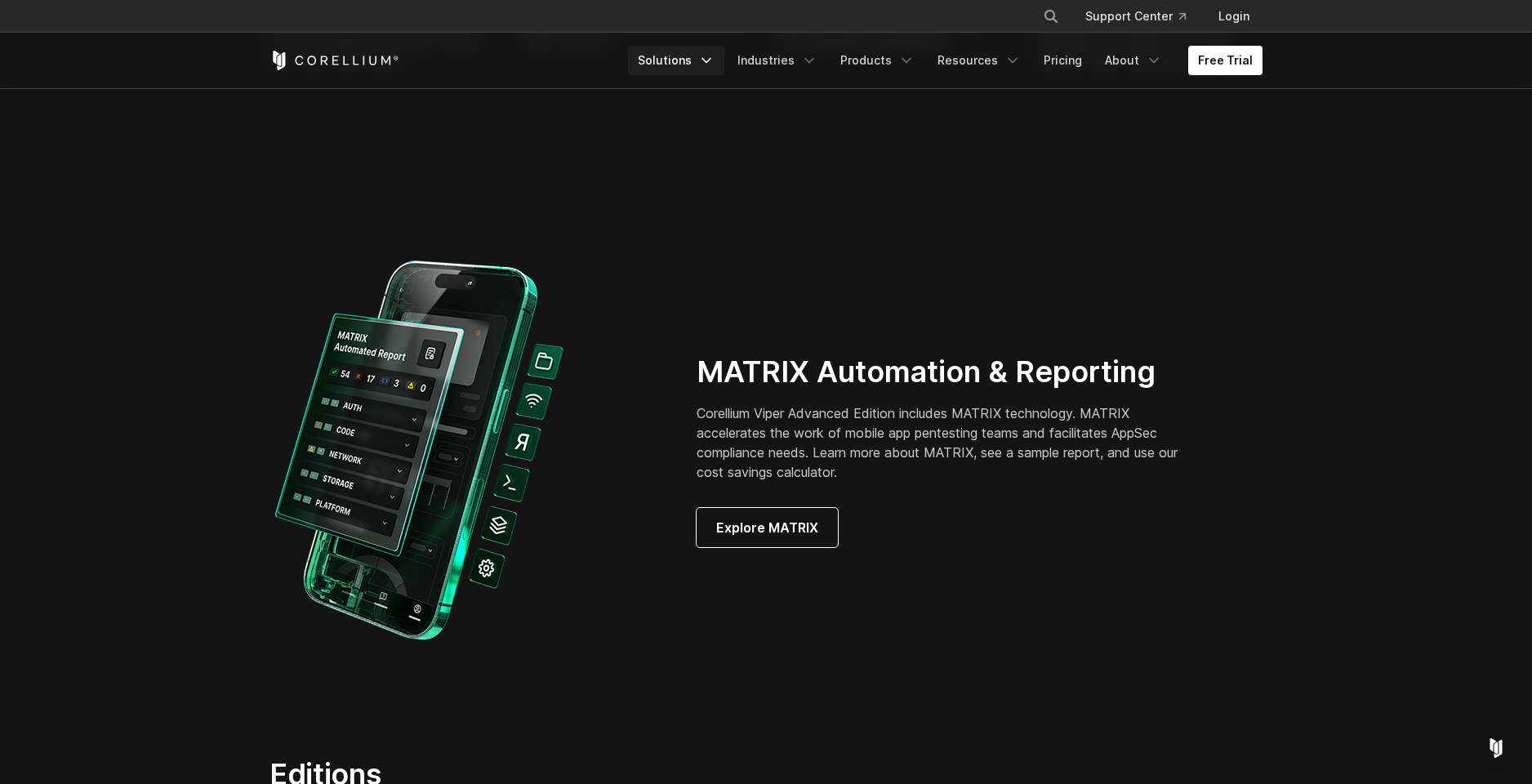
click at [708, 58] on link "Solutions" at bounding box center [676, 60] width 97 height 30
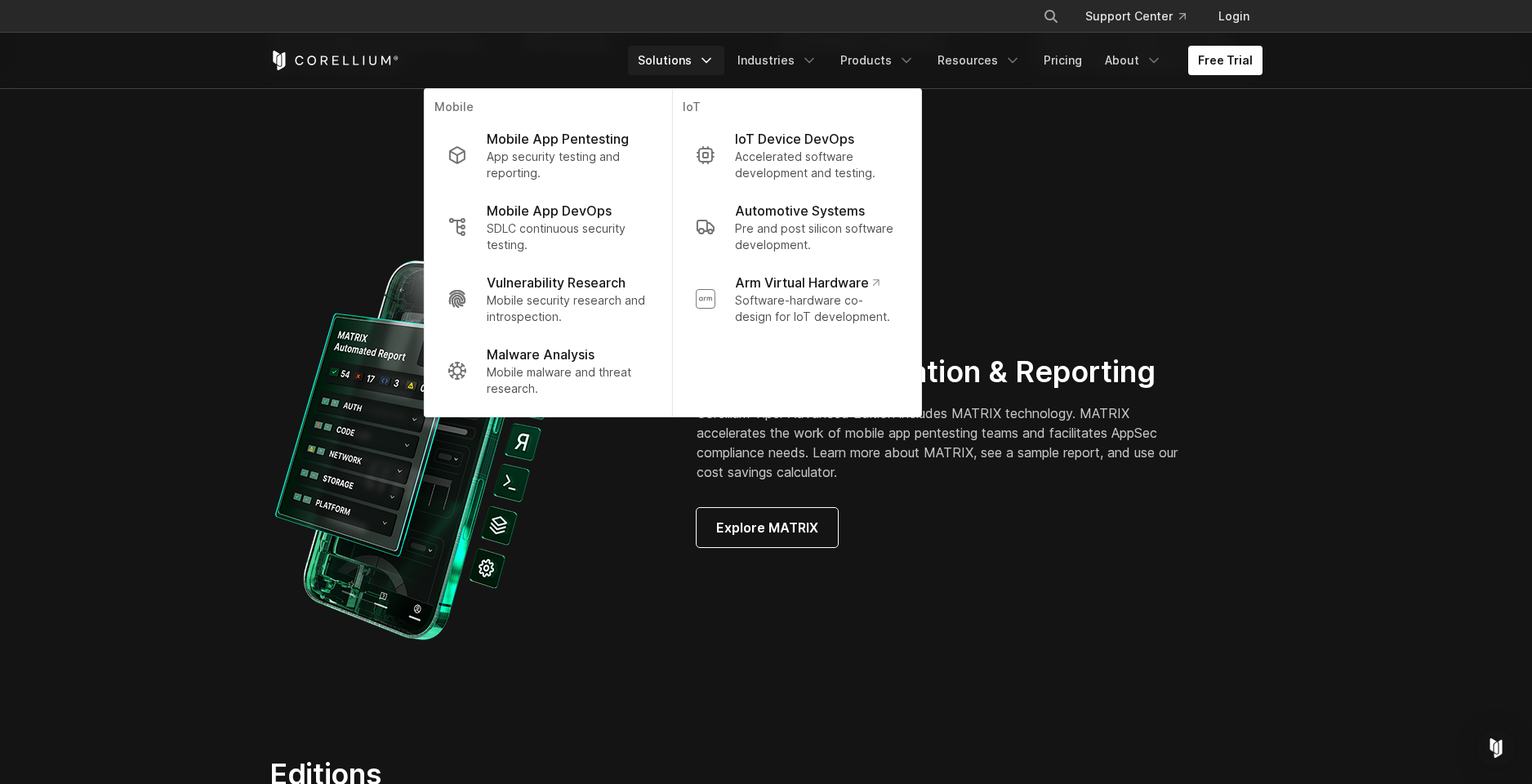
click at [579, 517] on div at bounding box center [466, 450] width 394 height 402
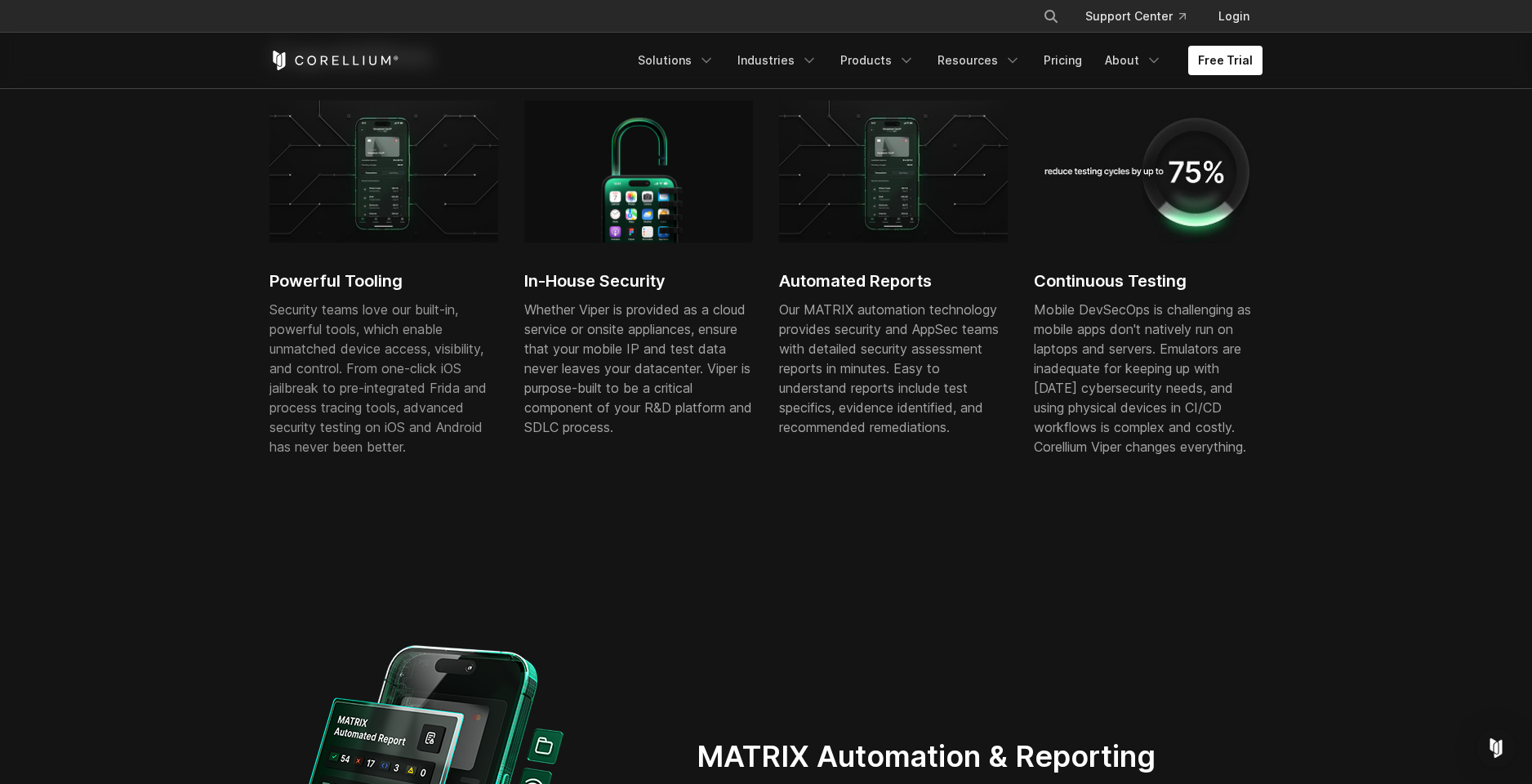
scroll to position [0, 0]
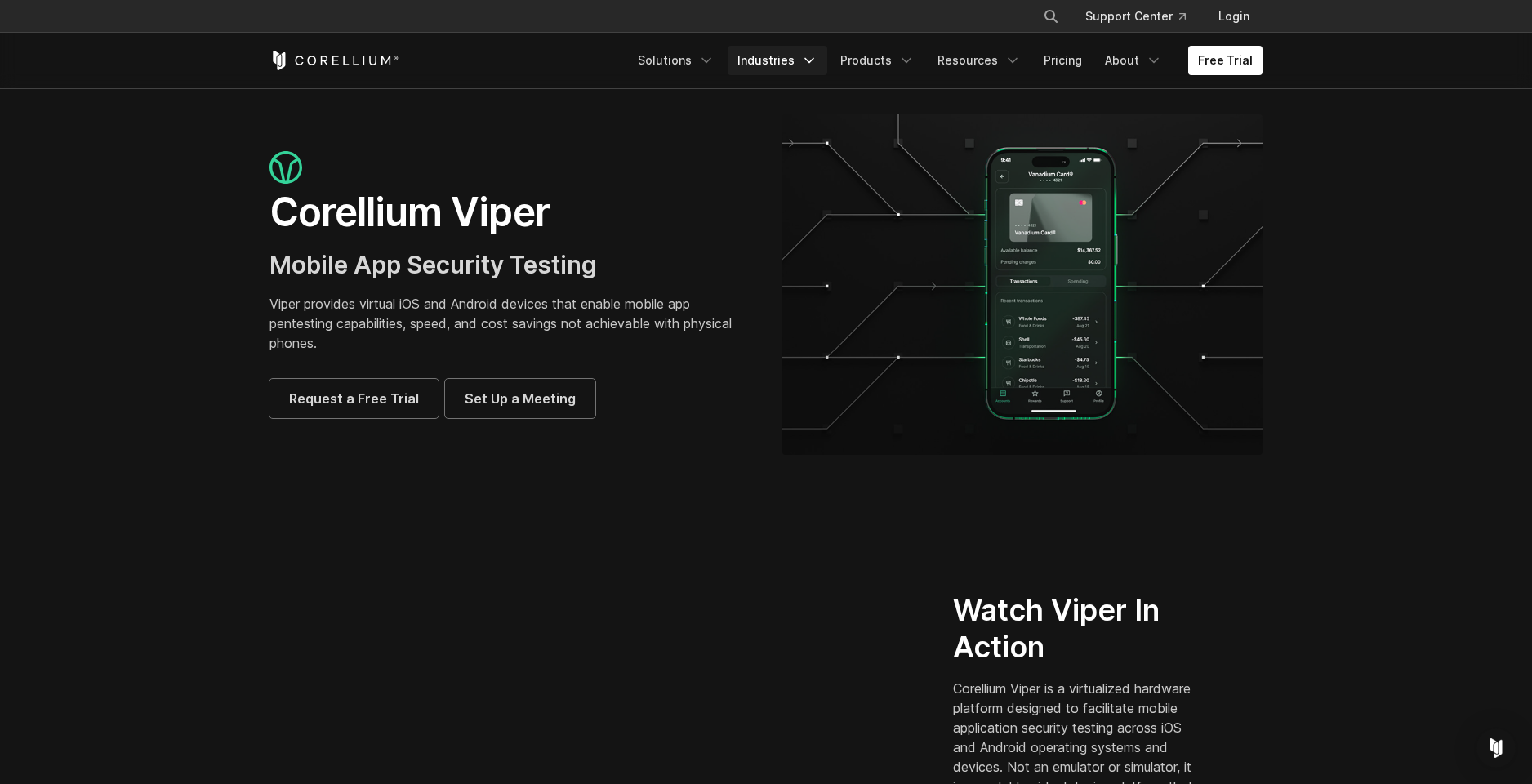
drag, startPoint x: 711, startPoint y: 132, endPoint x: 778, endPoint y: 52, distance: 104.4
click at [711, 131] on div "Corellium Viper Mobile App Security Testing Viper provides virtual iOS and Andr…" at bounding box center [766, 284] width 1026 height 340
click at [778, 58] on link "Industries" at bounding box center [778, 60] width 100 height 30
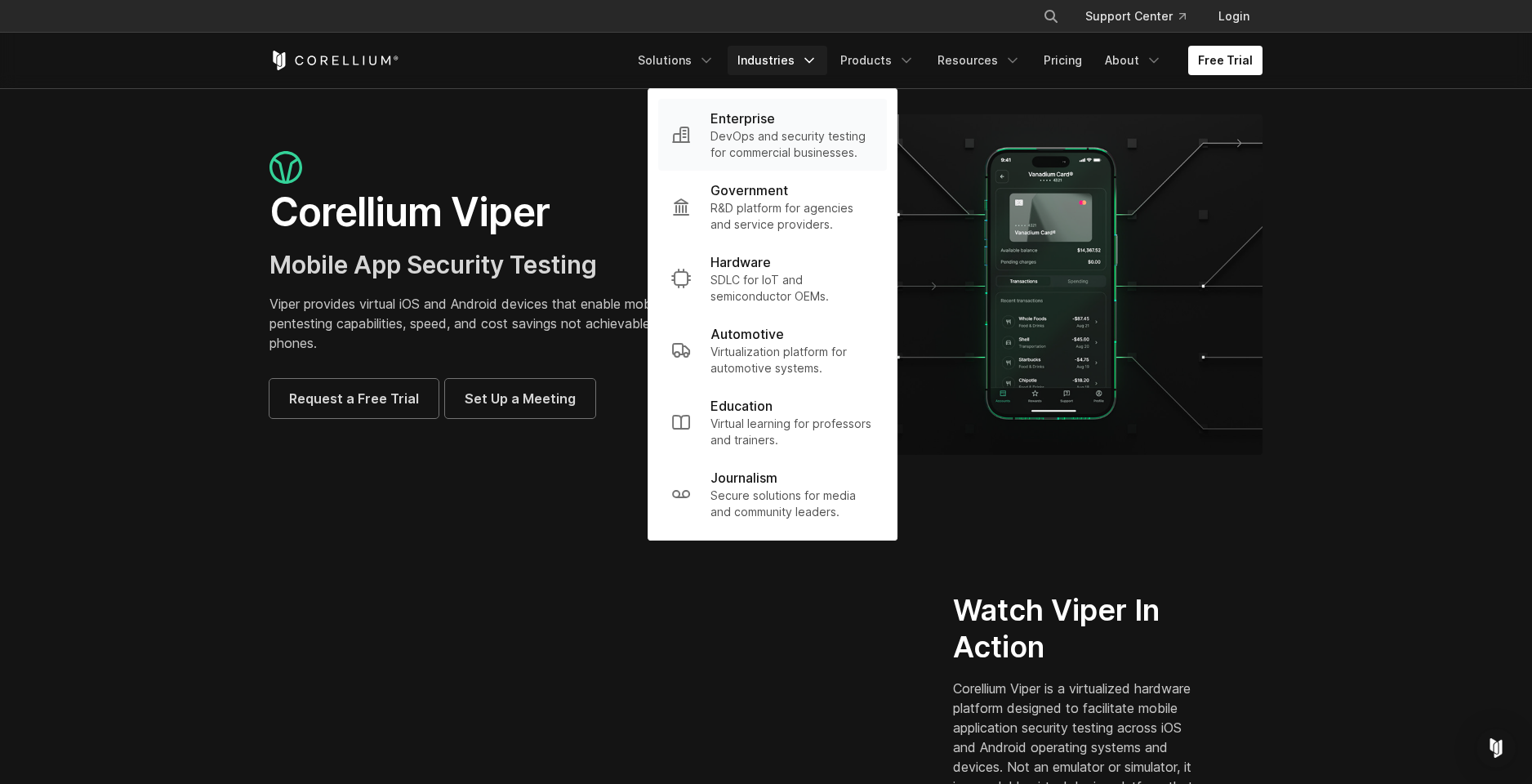
click at [757, 133] on p "DevOps and security testing for commercial businesses." at bounding box center [792, 145] width 163 height 33
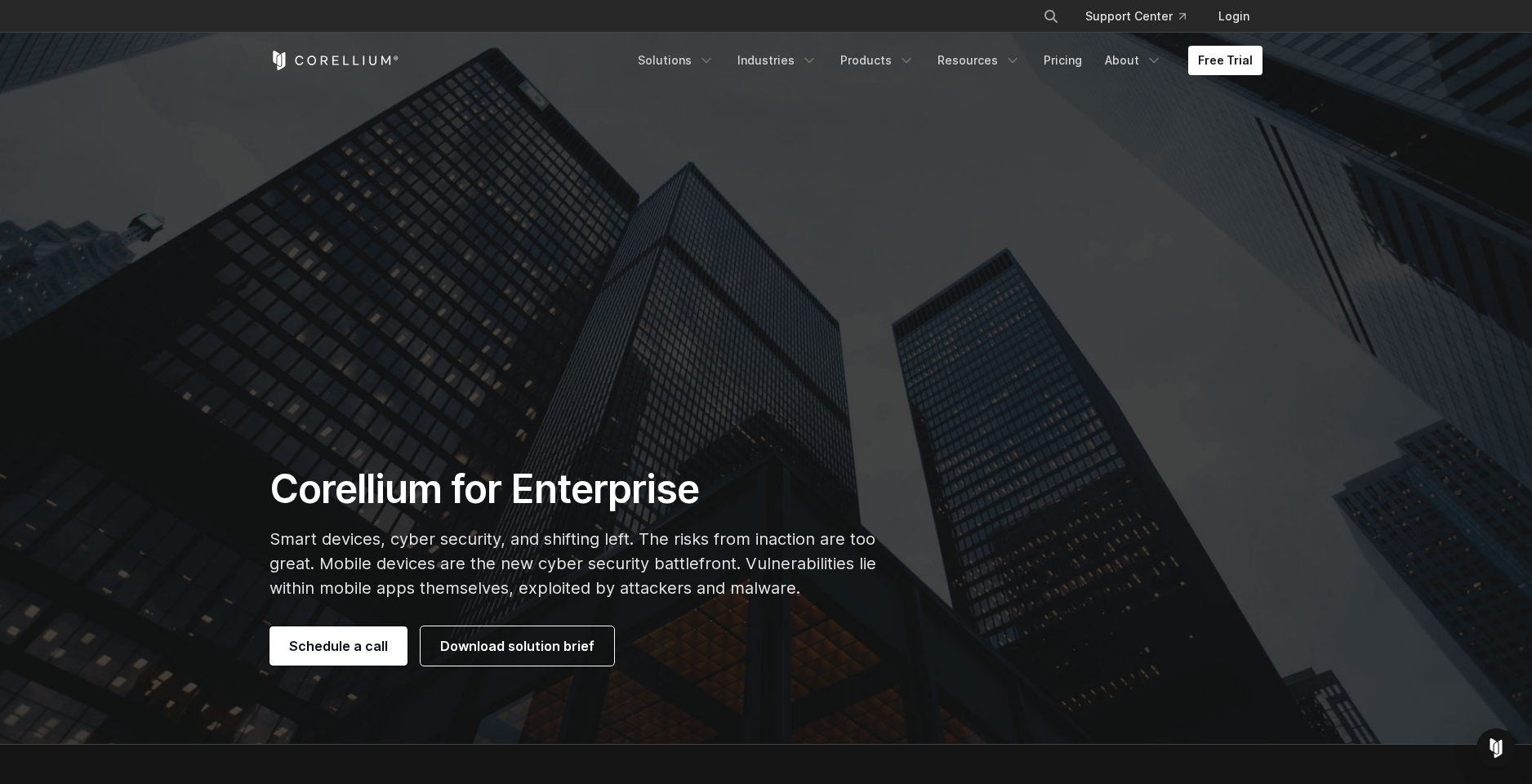
drag, startPoint x: 770, startPoint y: 159, endPoint x: 791, endPoint y: 147, distance: 24.2
click at [770, 159] on section "Corellium for Enterprise Smart devices, cyber security, and shifting left. The …" at bounding box center [766, 372] width 1532 height 745
